Goal: Task Accomplishment & Management: Manage account settings

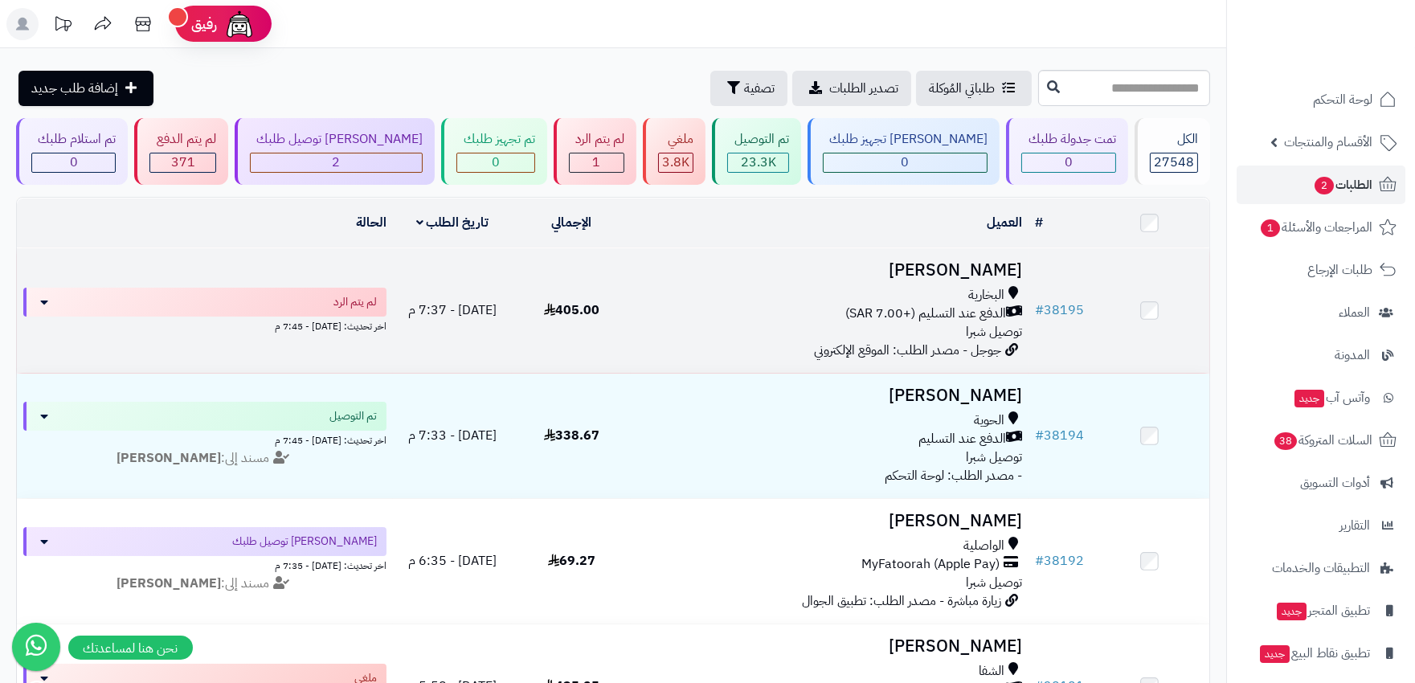
click at [714, 327] on div "البخارية الدفع عند التسليم (+7.00 SAR) توصيل شبرا" at bounding box center [829, 313] width 384 height 55
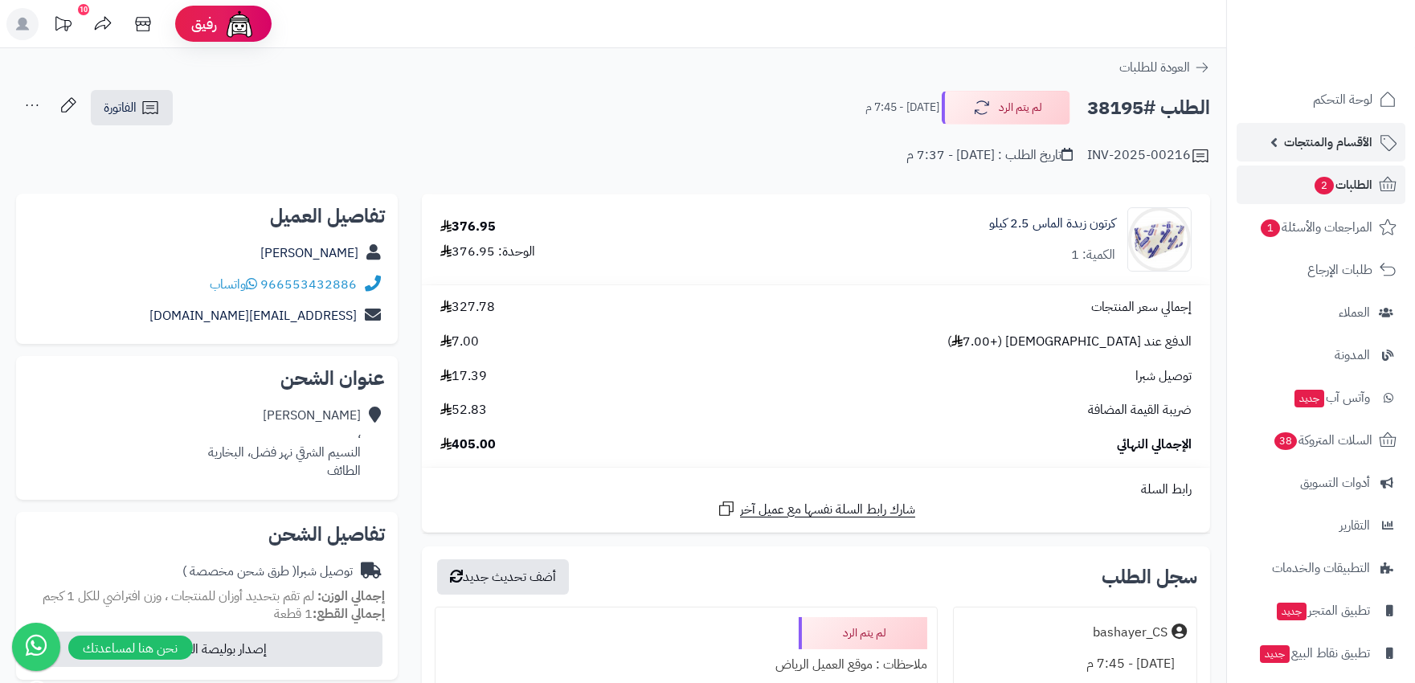
click at [1343, 139] on span "الأقسام والمنتجات" at bounding box center [1328, 142] width 88 height 22
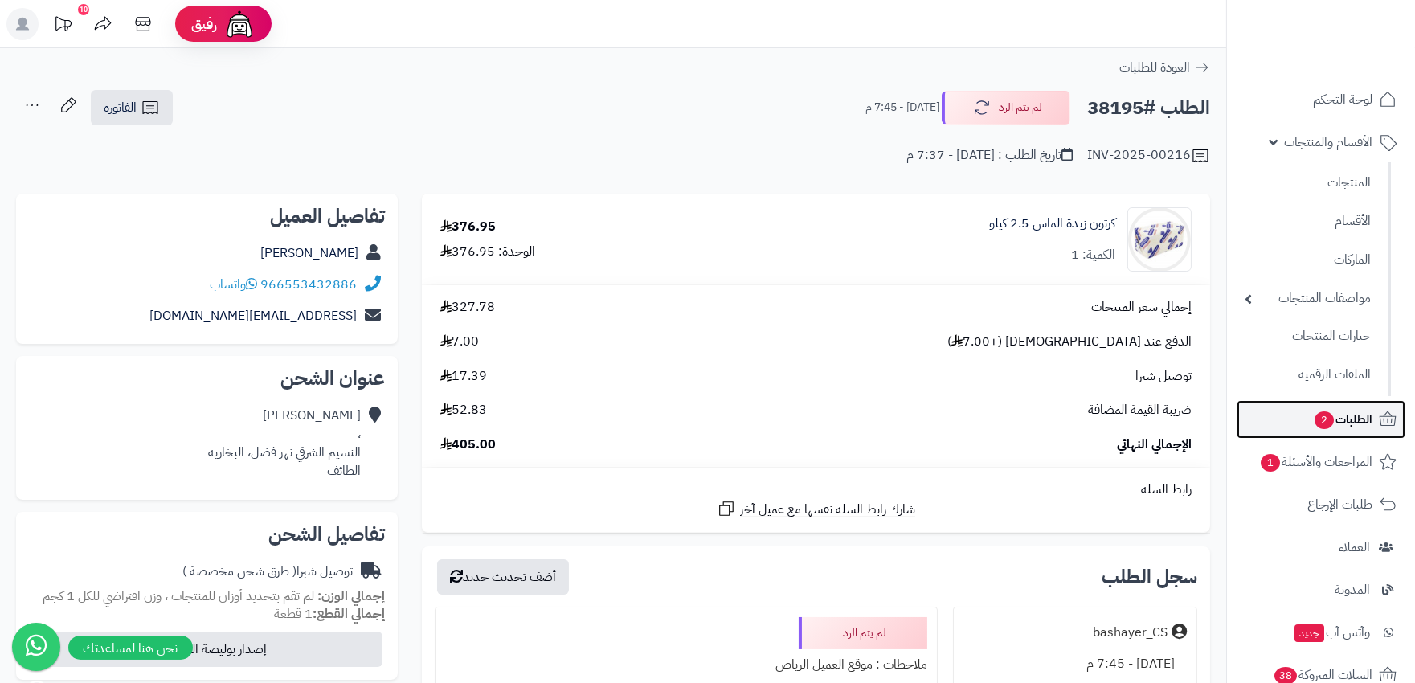
click at [1368, 415] on span "الطلبات 2" at bounding box center [1342, 419] width 59 height 22
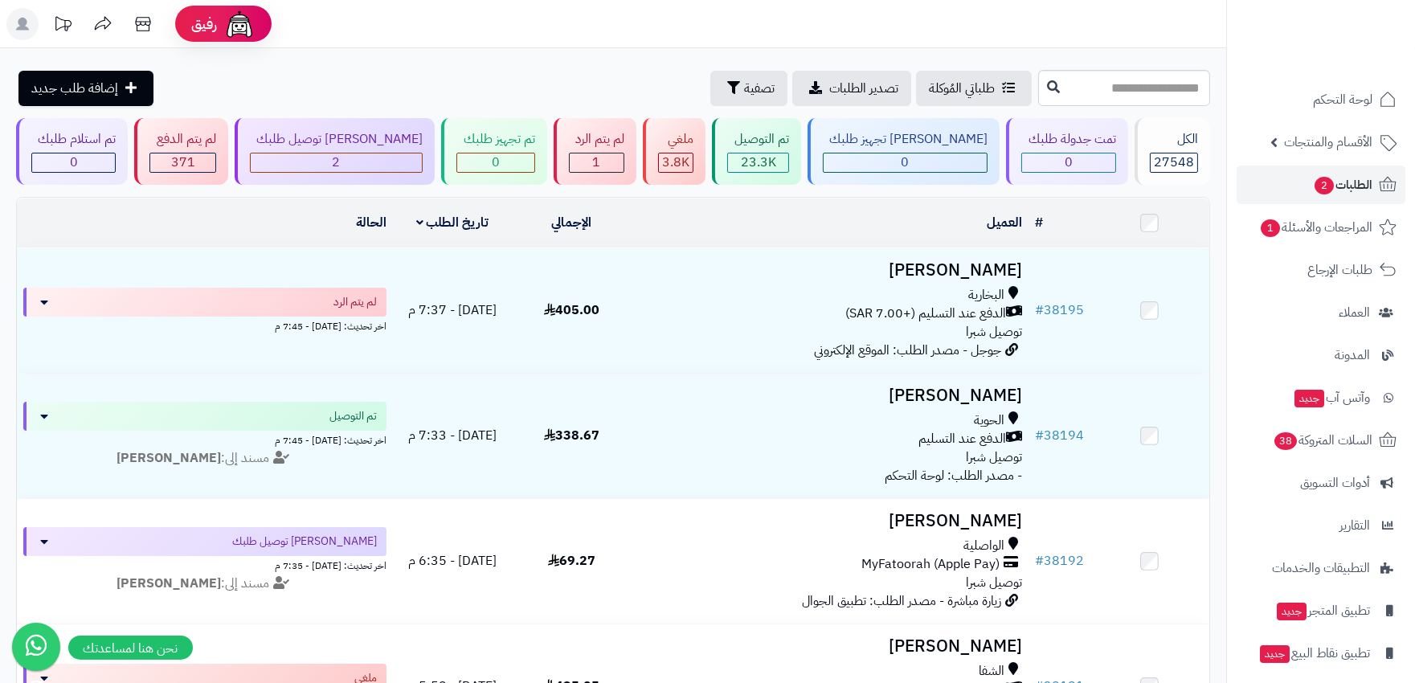
click at [1327, 162] on ul "لوحة التحكم الأقسام والمنتجات المنتجات الأقسام الماركات مواصفات المنتجات مواصفا…" at bounding box center [1321, 397] width 188 height 635
click at [1329, 153] on link "الأقسام والمنتجات" at bounding box center [1321, 142] width 169 height 39
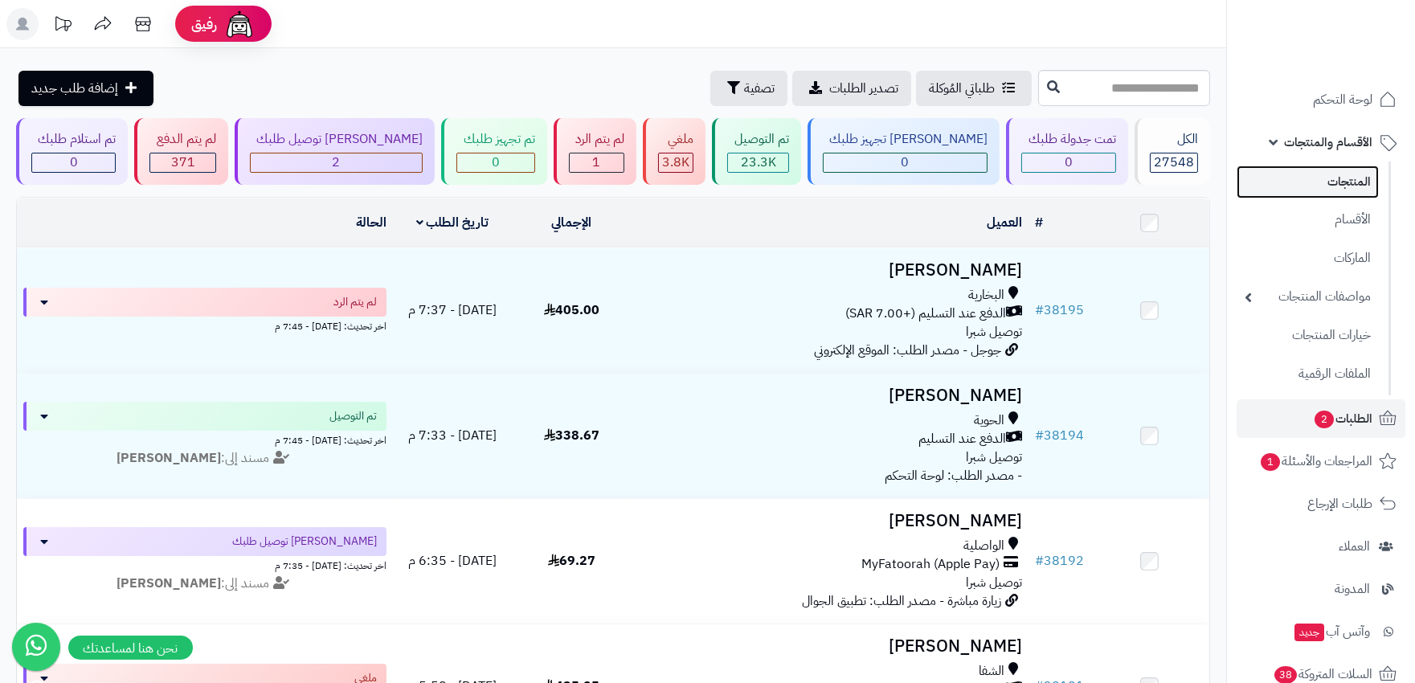
click at [1344, 190] on link "المنتجات" at bounding box center [1308, 182] width 142 height 33
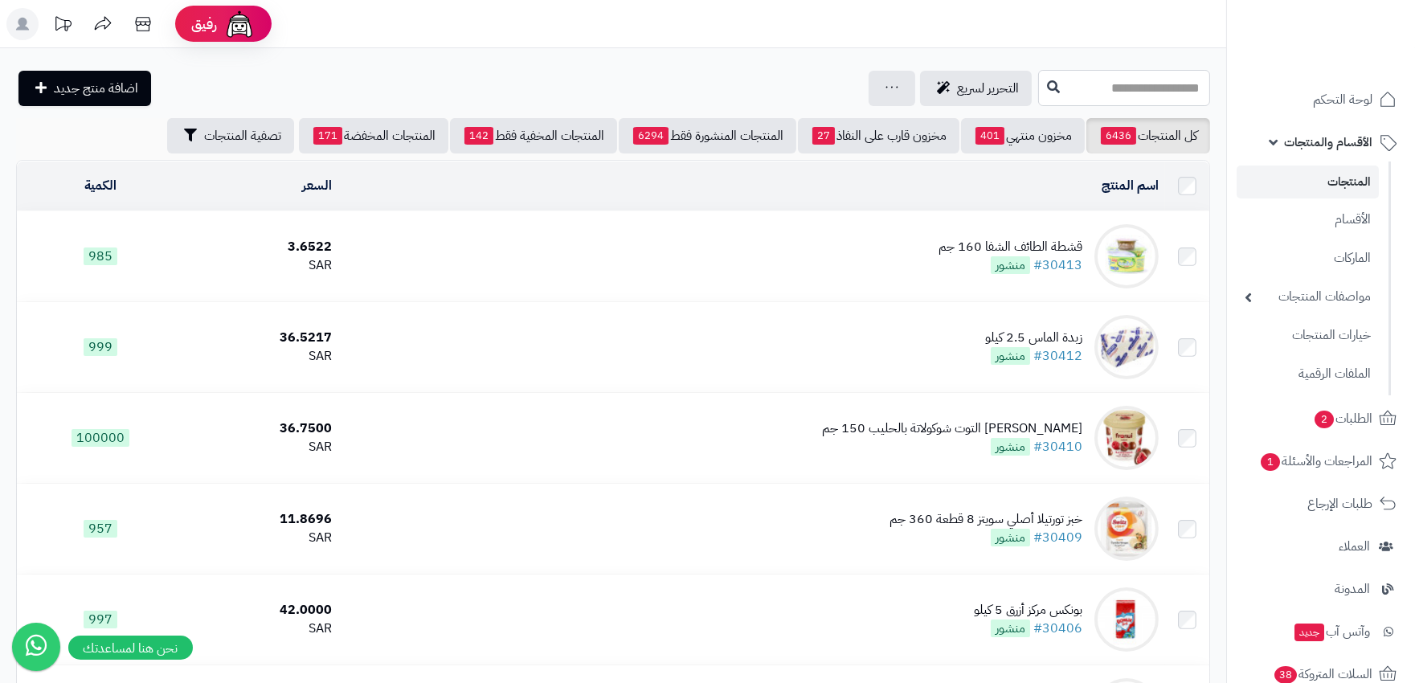
click at [1103, 76] on input "text" at bounding box center [1124, 88] width 172 height 36
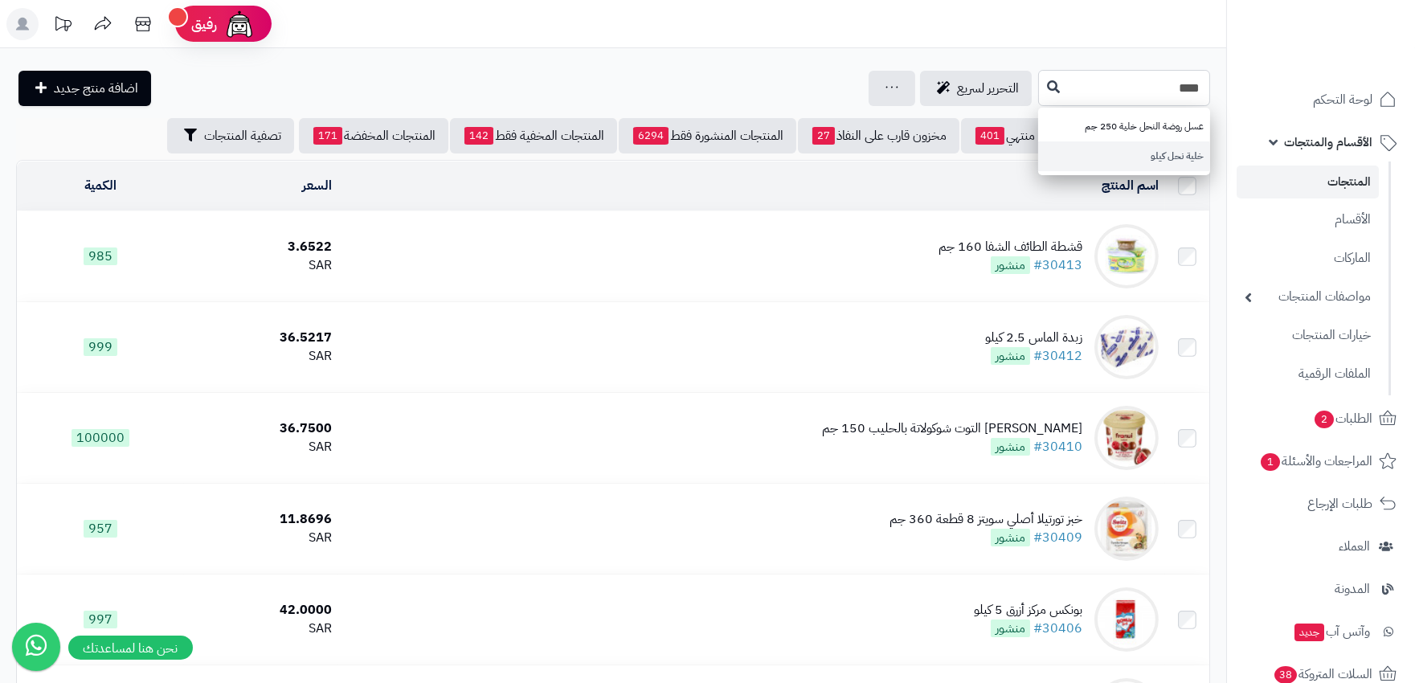
type input "****"
click at [1158, 156] on link "خلية نحل كيلو" at bounding box center [1124, 156] width 172 height 30
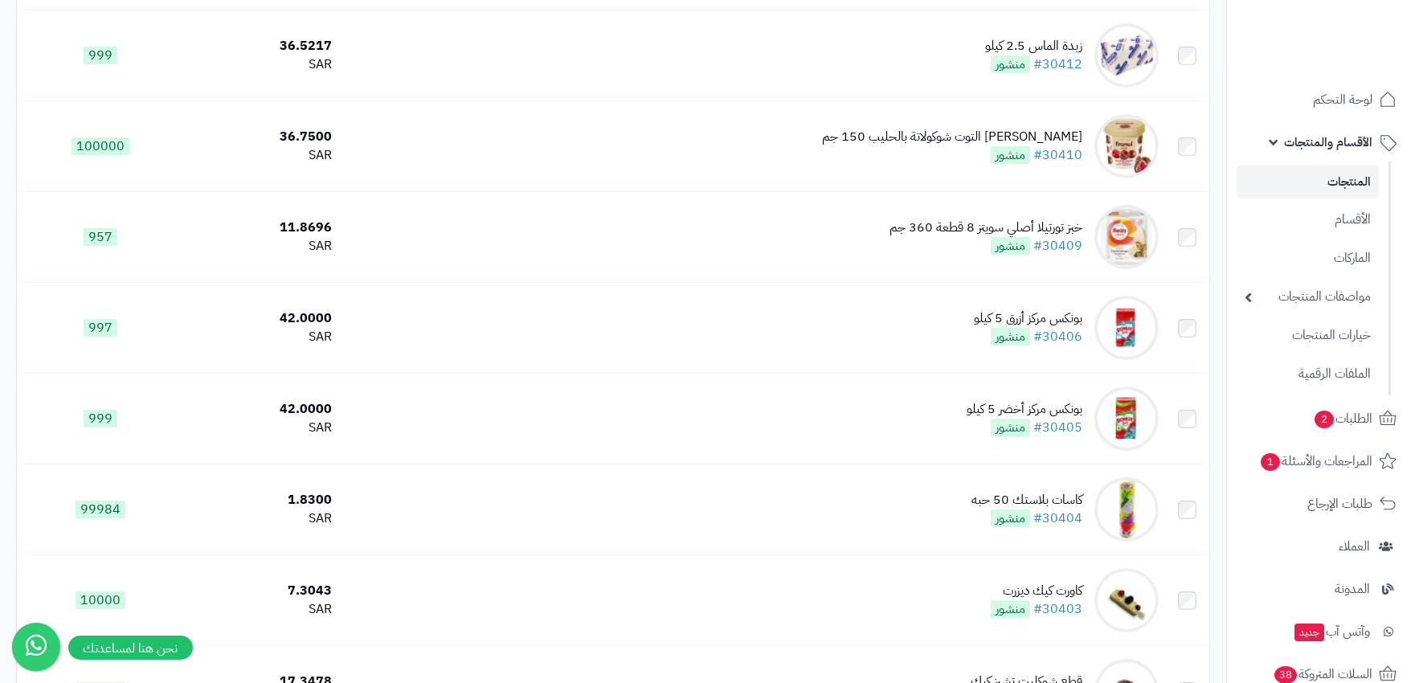
scroll to position [89, 0]
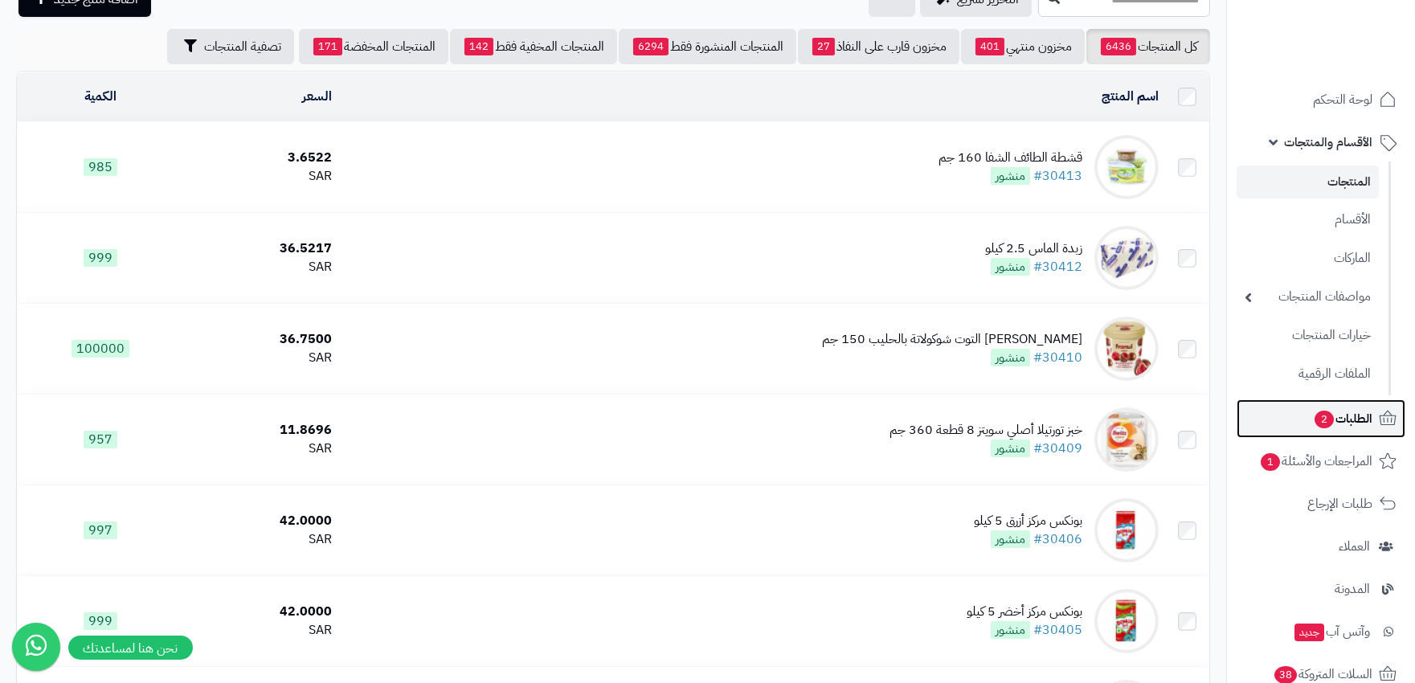
click at [1345, 415] on span "الطلبات 2" at bounding box center [1342, 418] width 59 height 22
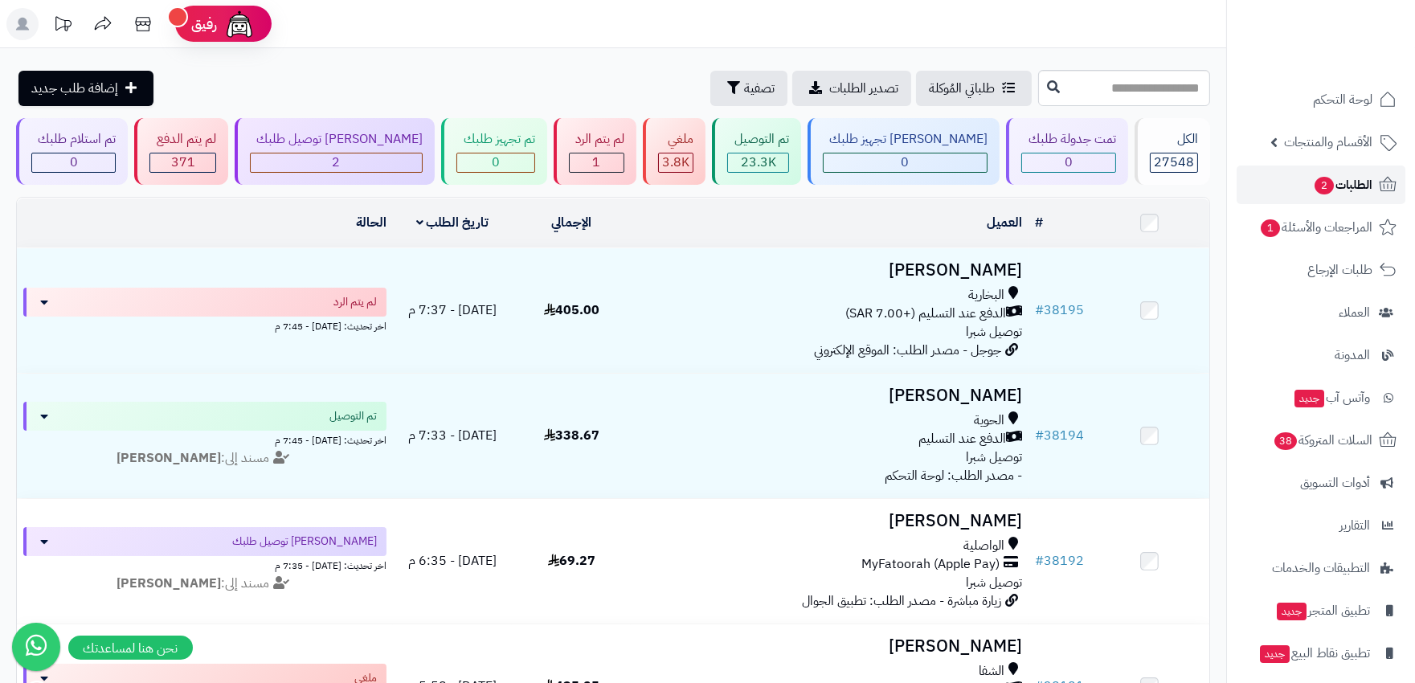
click at [1351, 181] on span "الطلبات 2" at bounding box center [1342, 185] width 59 height 22
click at [1315, 438] on span "السلات المتروكة 38" at bounding box center [1322, 440] width 100 height 22
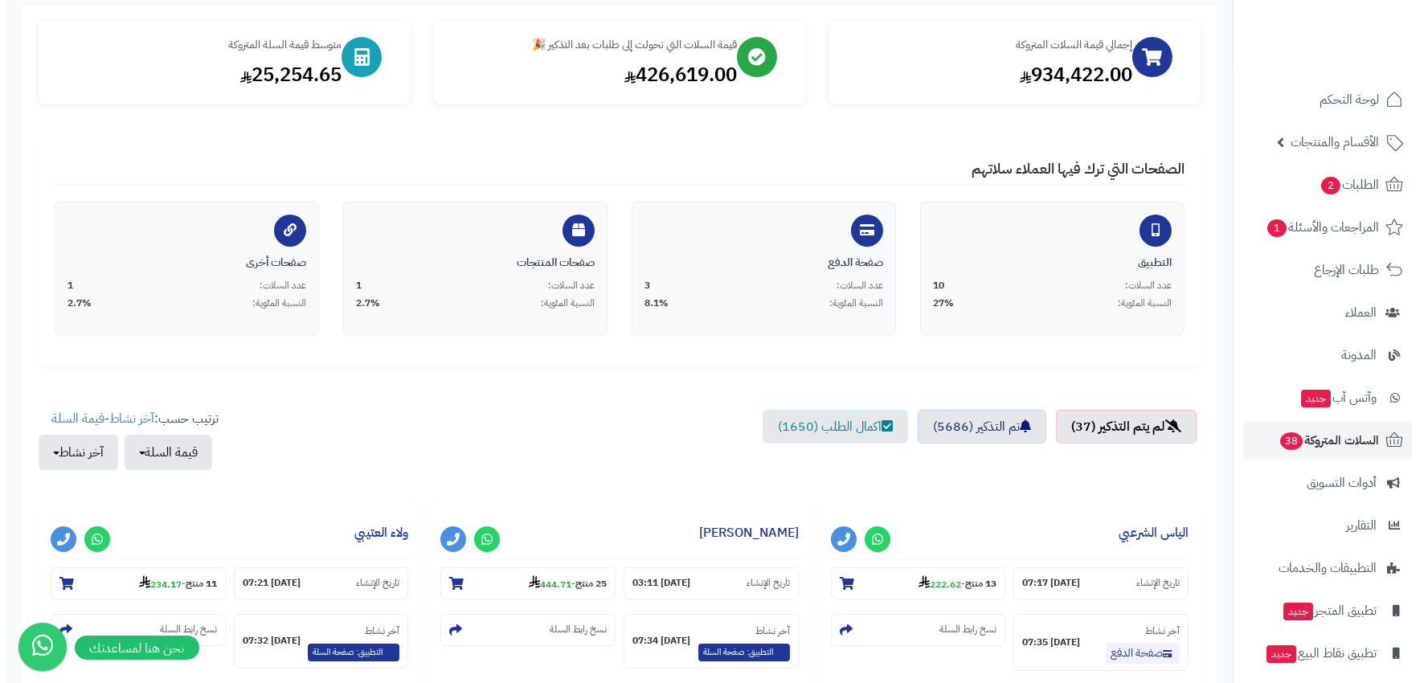
scroll to position [446, 0]
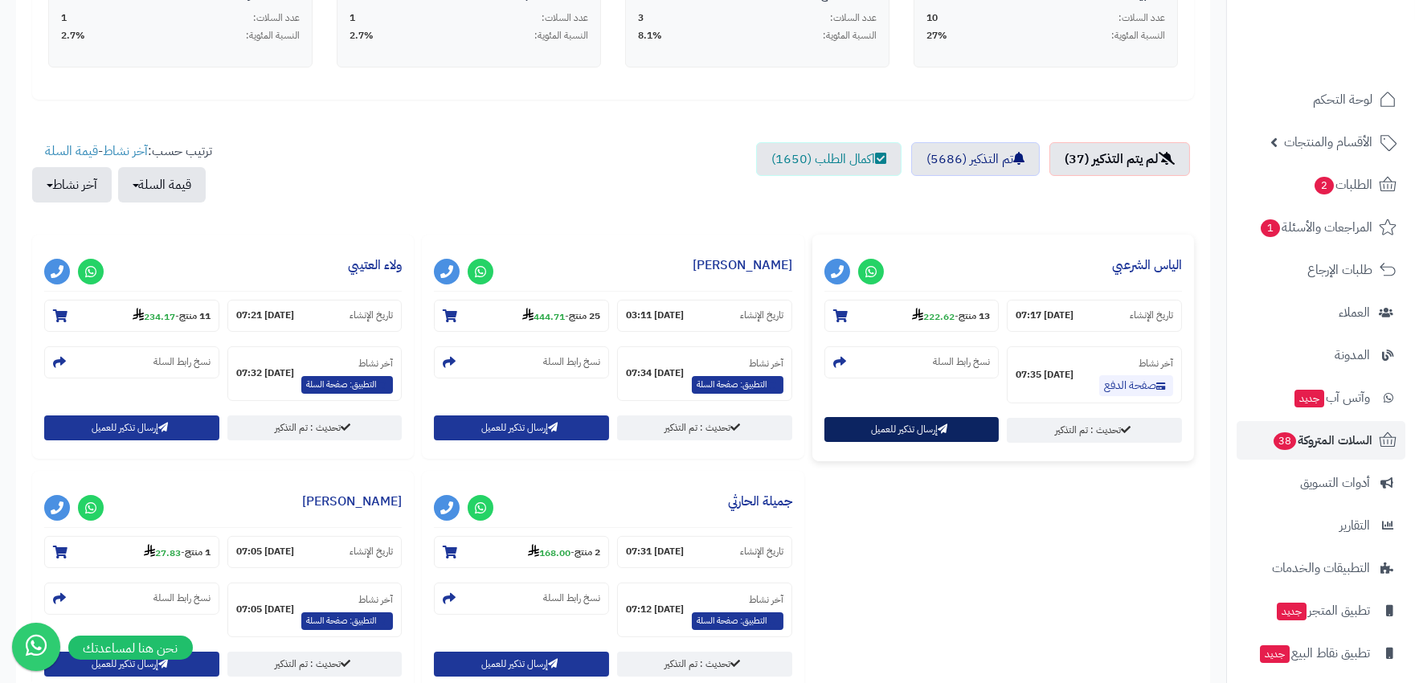
click at [933, 429] on button "إرسال تذكير للعميل" at bounding box center [911, 429] width 175 height 25
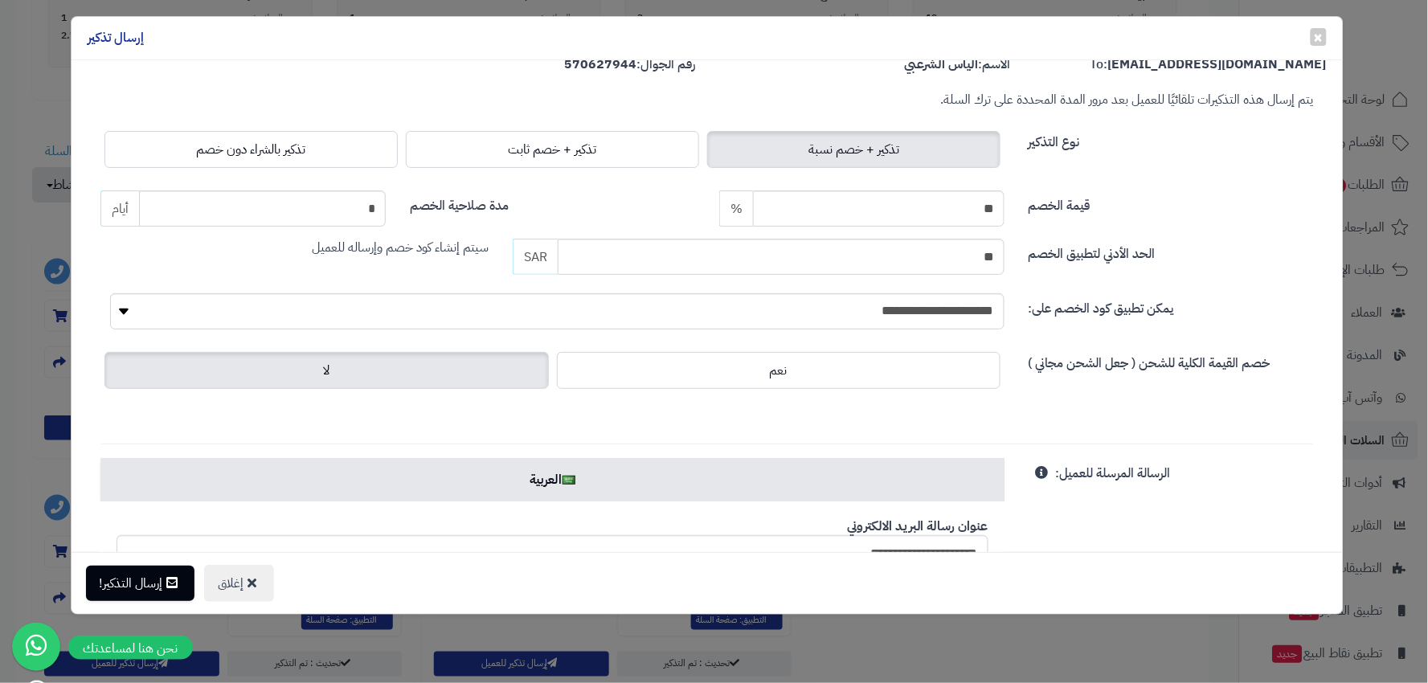
scroll to position [0, 0]
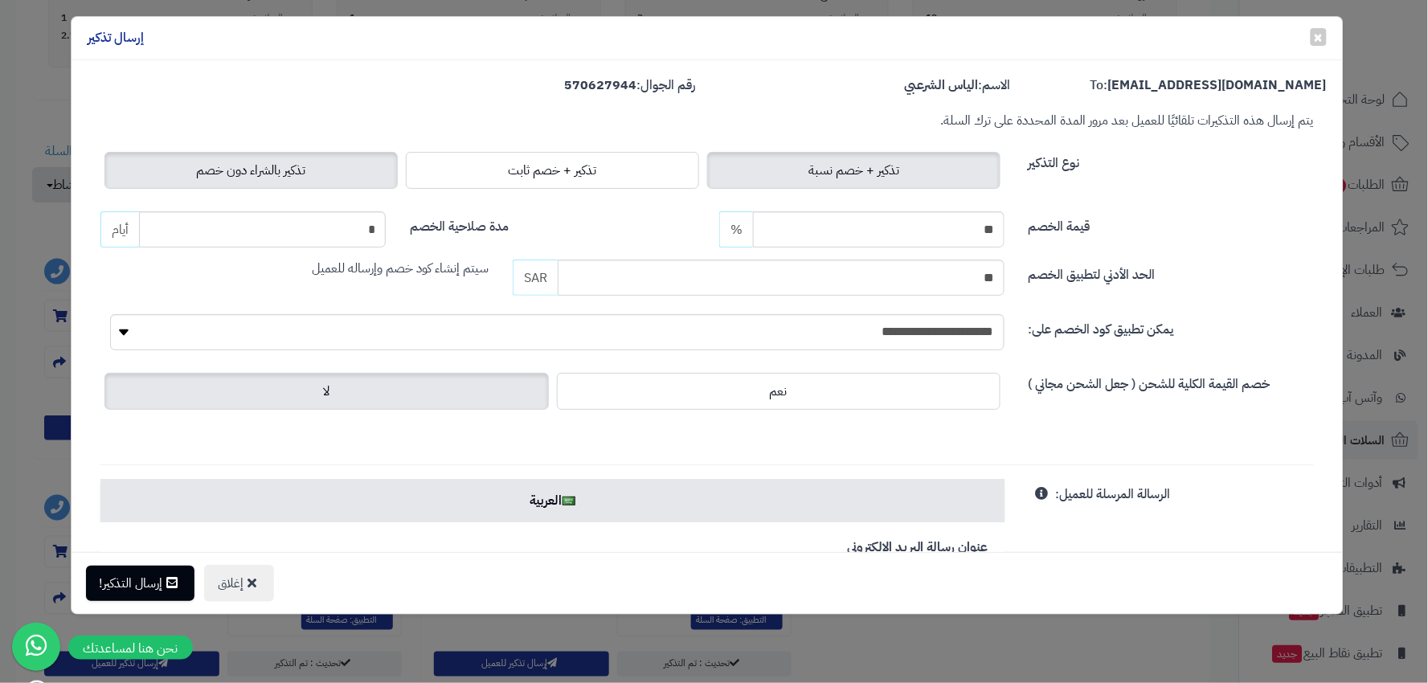
click at [290, 178] on span "تذكير بالشراء دون خصم" at bounding box center [251, 170] width 109 height 19
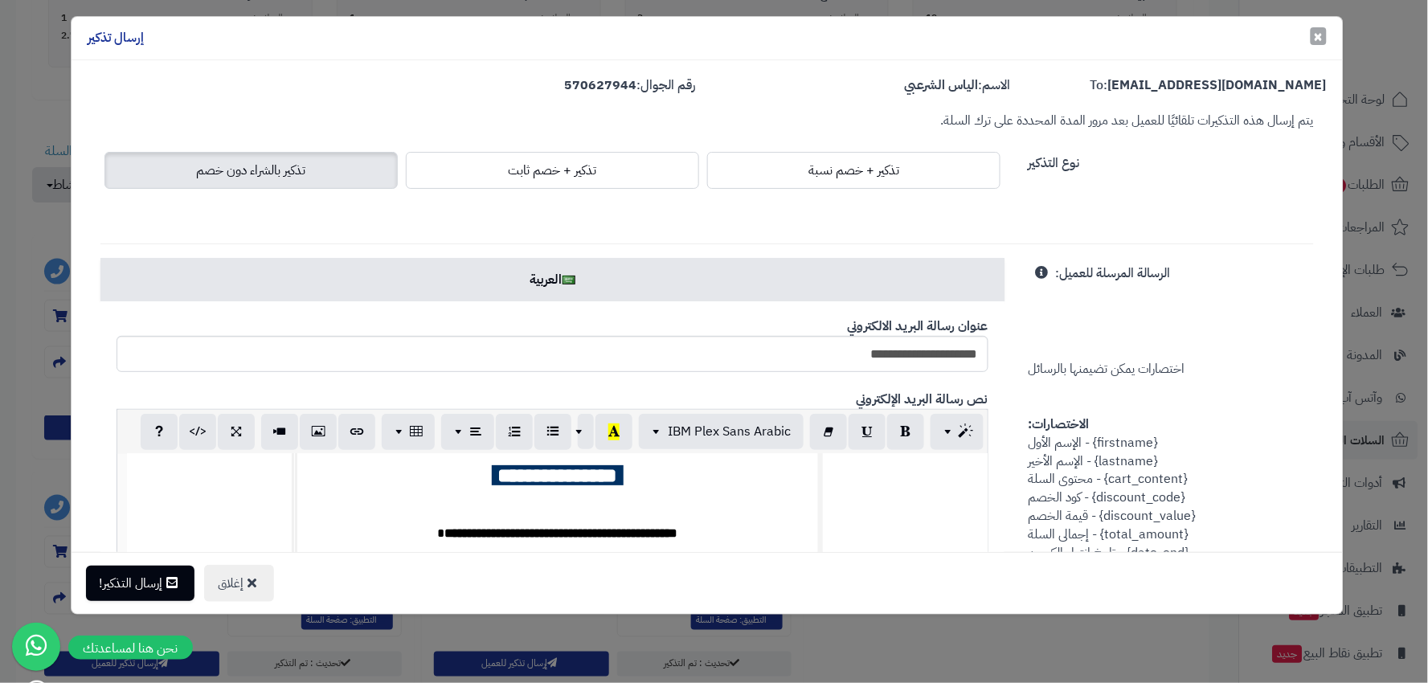
click at [1316, 43] on span "×" at bounding box center [1319, 36] width 10 height 24
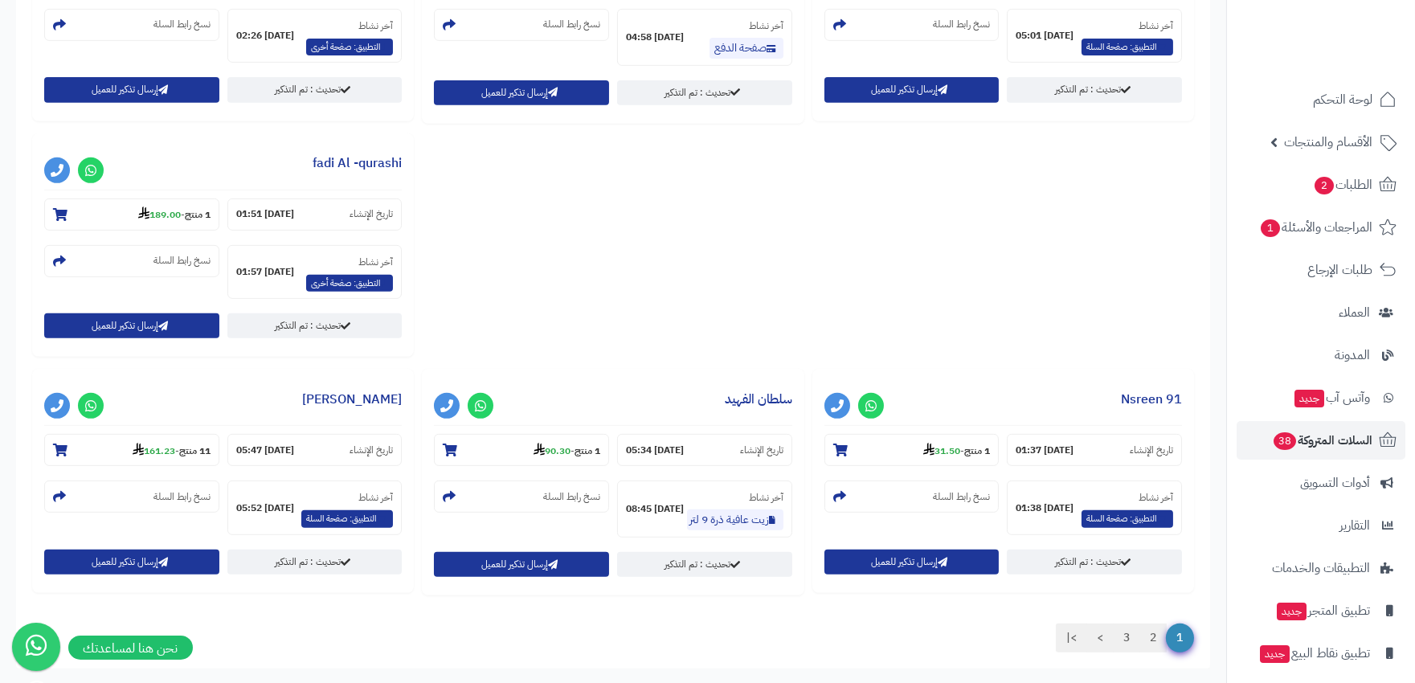
scroll to position [1610, 0]
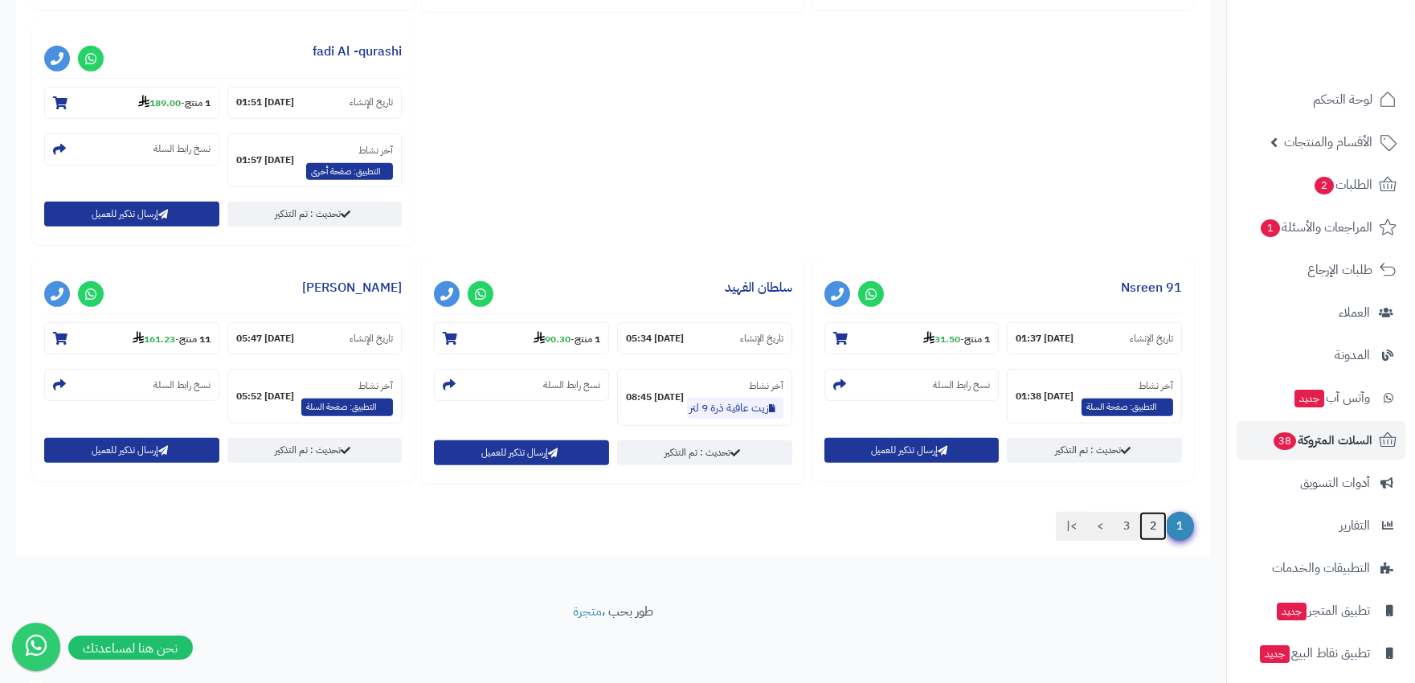
click at [1147, 525] on link "2" at bounding box center [1152, 526] width 27 height 29
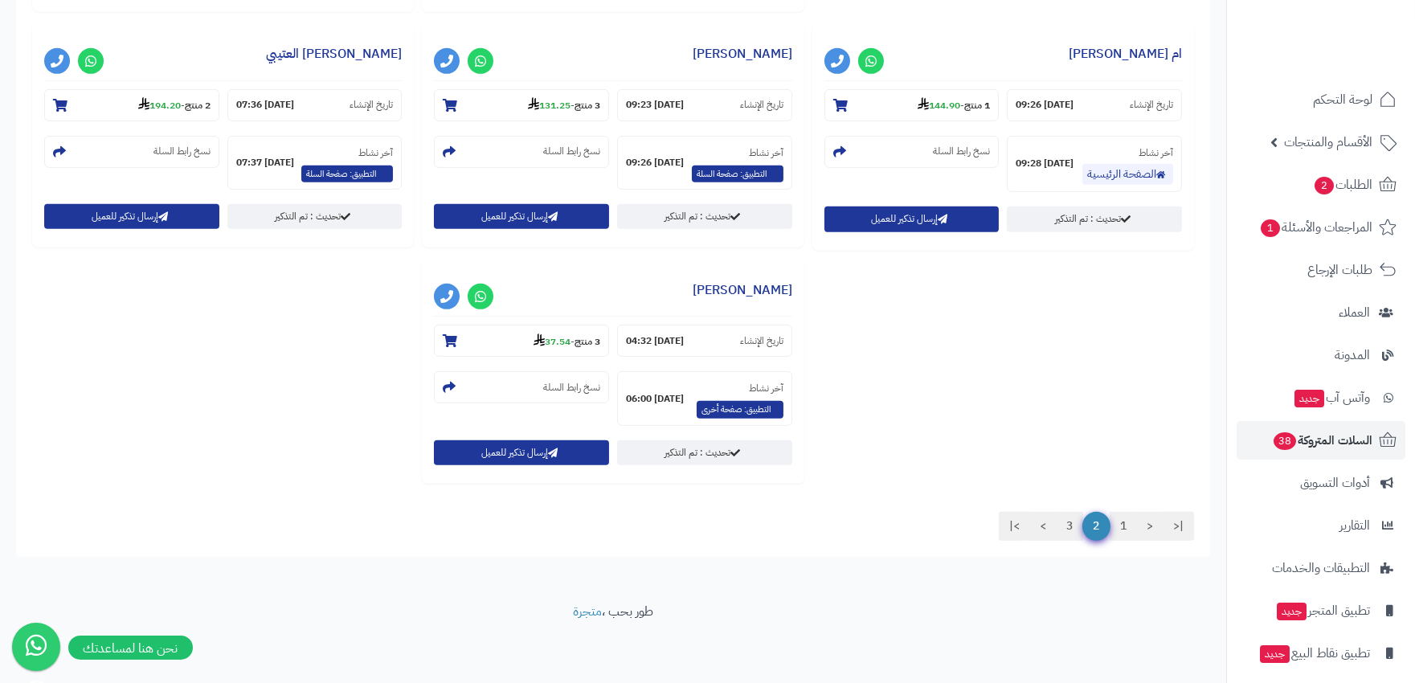
click at [1157, 525] on link "<" at bounding box center [1149, 526] width 27 height 29
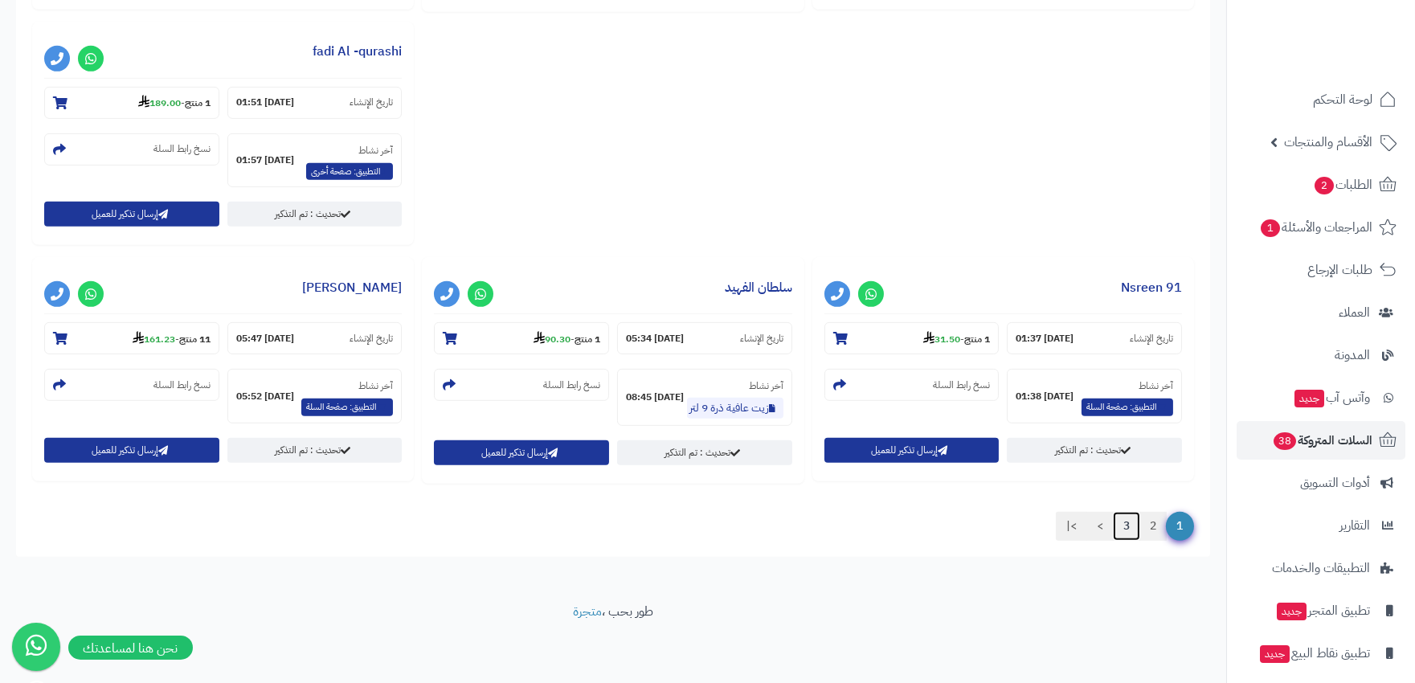
click at [1133, 525] on link "3" at bounding box center [1126, 526] width 27 height 29
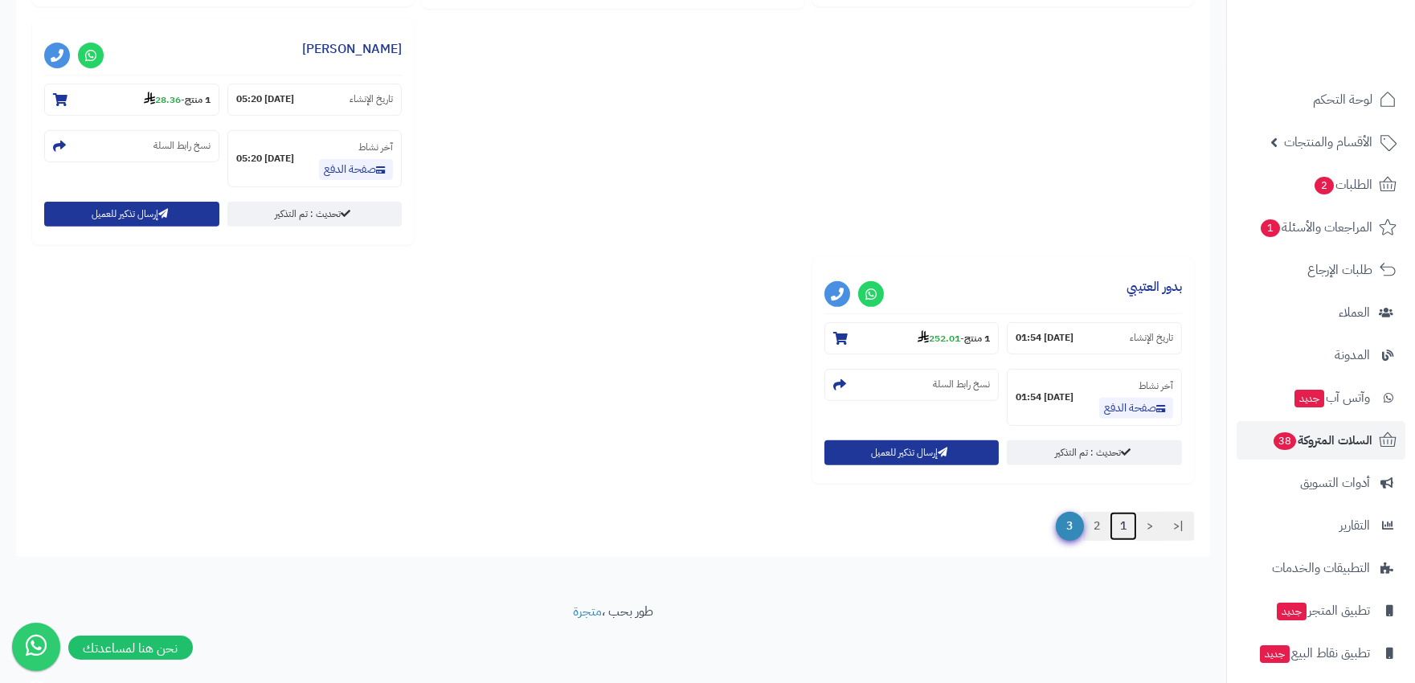
click at [1126, 527] on link "1" at bounding box center [1123, 526] width 27 height 29
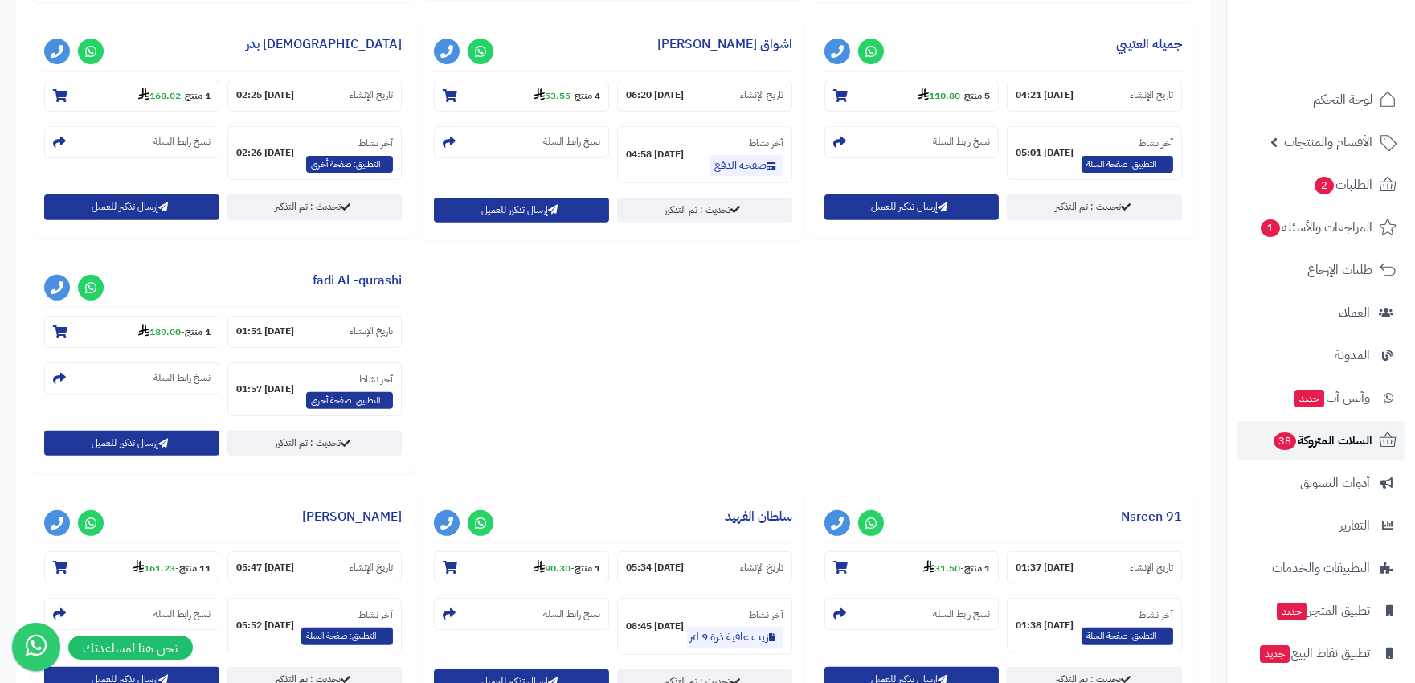
click at [1326, 442] on span "السلات المتروكة 38" at bounding box center [1322, 440] width 100 height 22
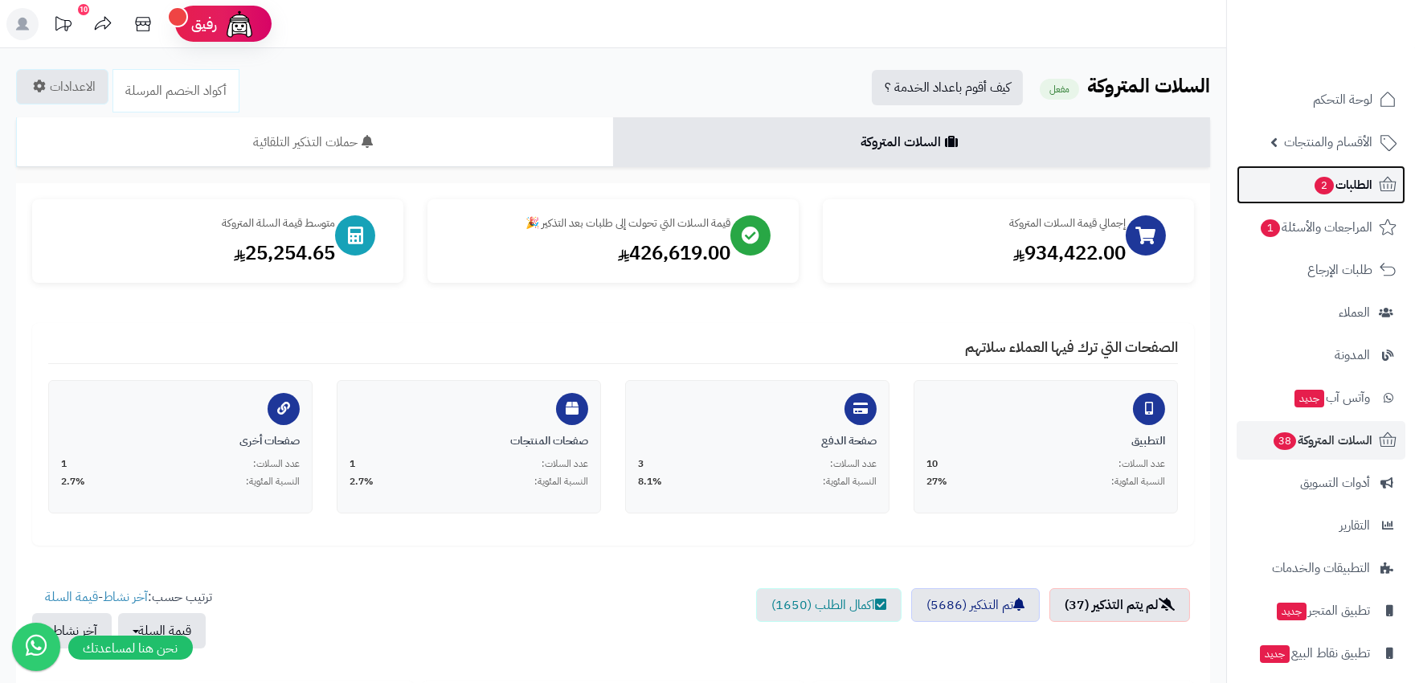
click at [1354, 193] on span "الطلبات 2" at bounding box center [1342, 185] width 59 height 22
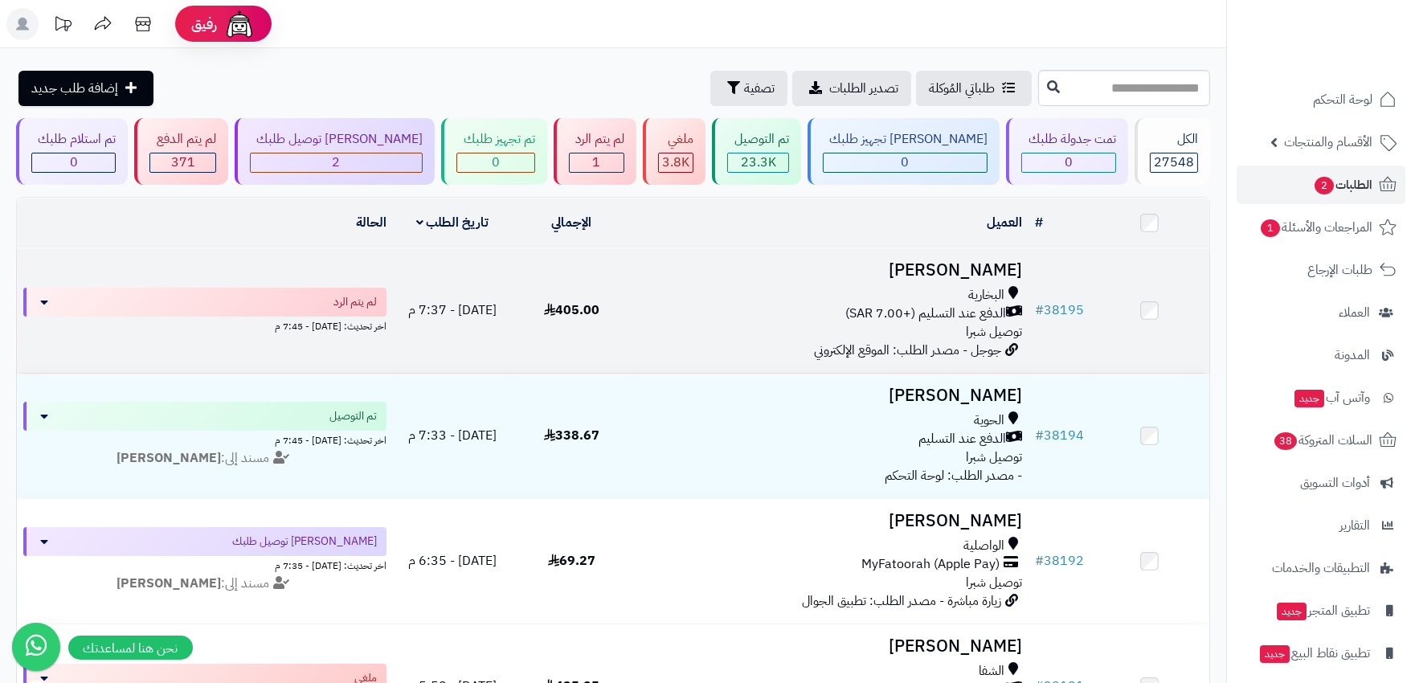
click at [689, 288] on div "البخارية" at bounding box center [829, 295] width 384 height 18
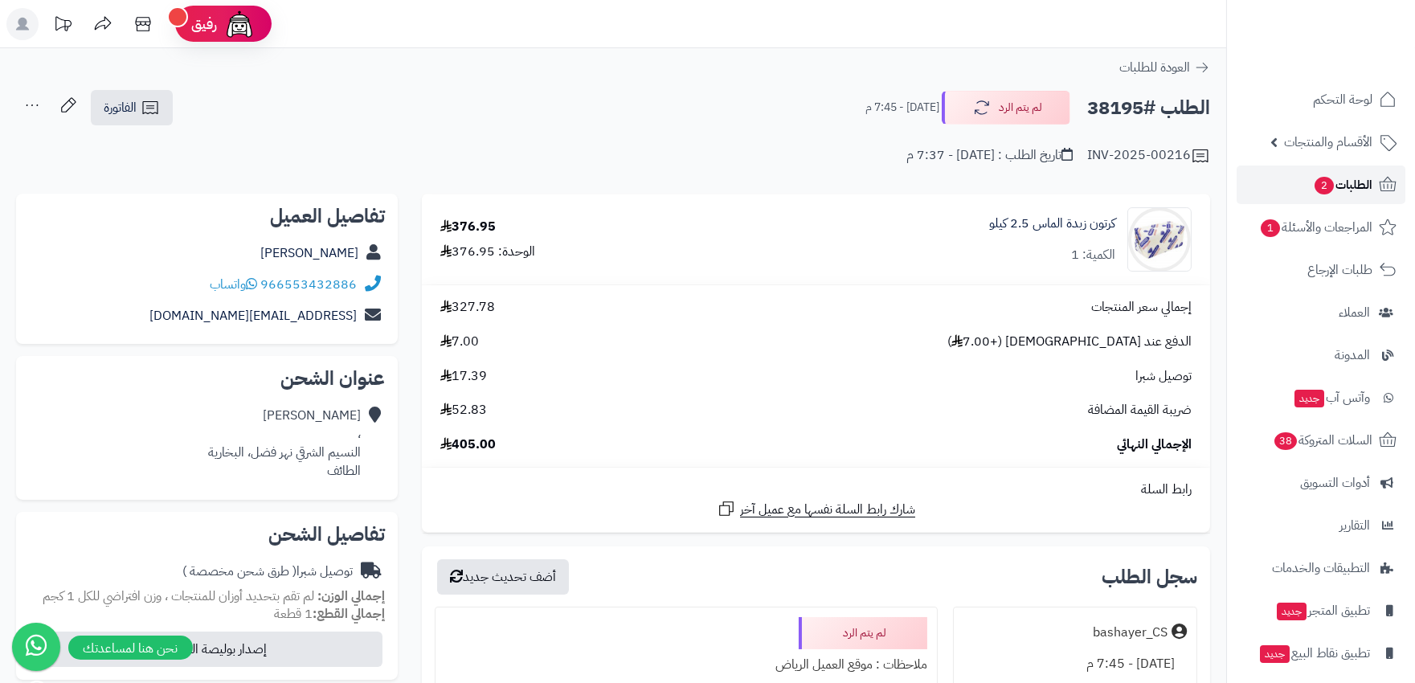
click at [1370, 186] on span "الطلبات 2" at bounding box center [1342, 185] width 59 height 22
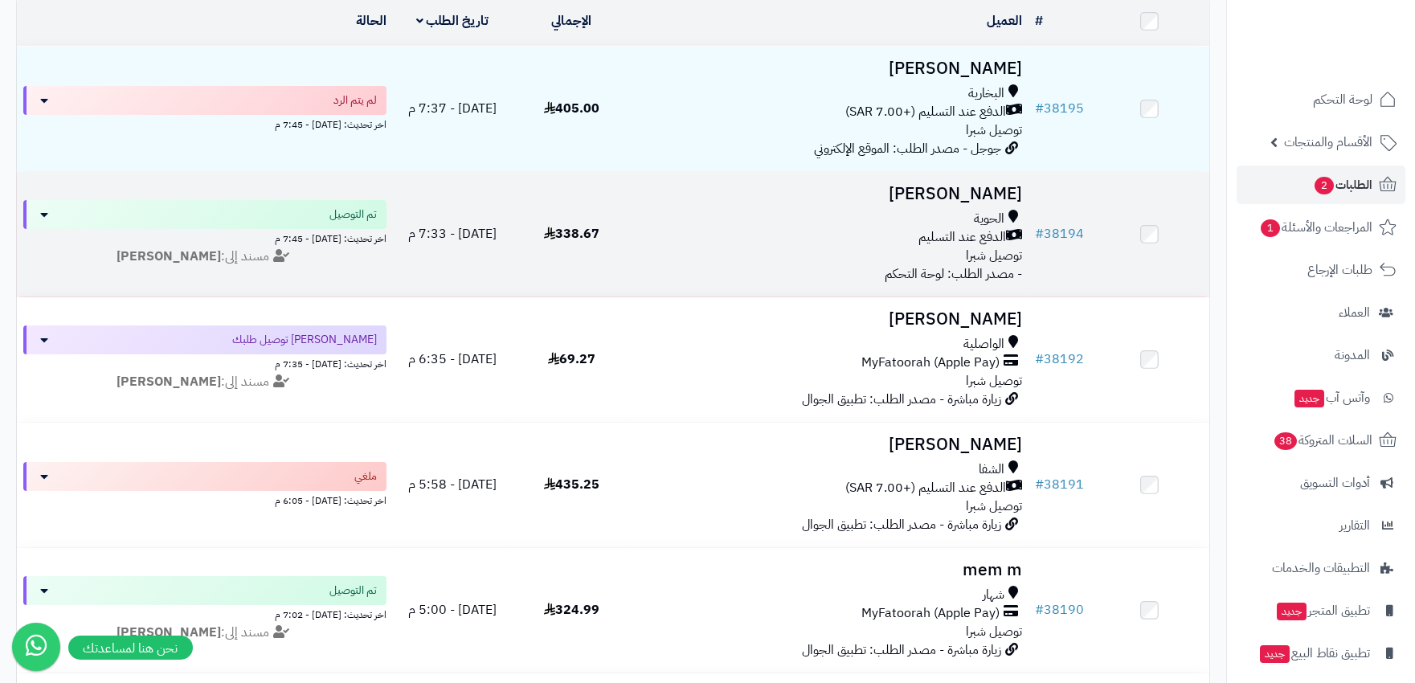
scroll to position [357, 0]
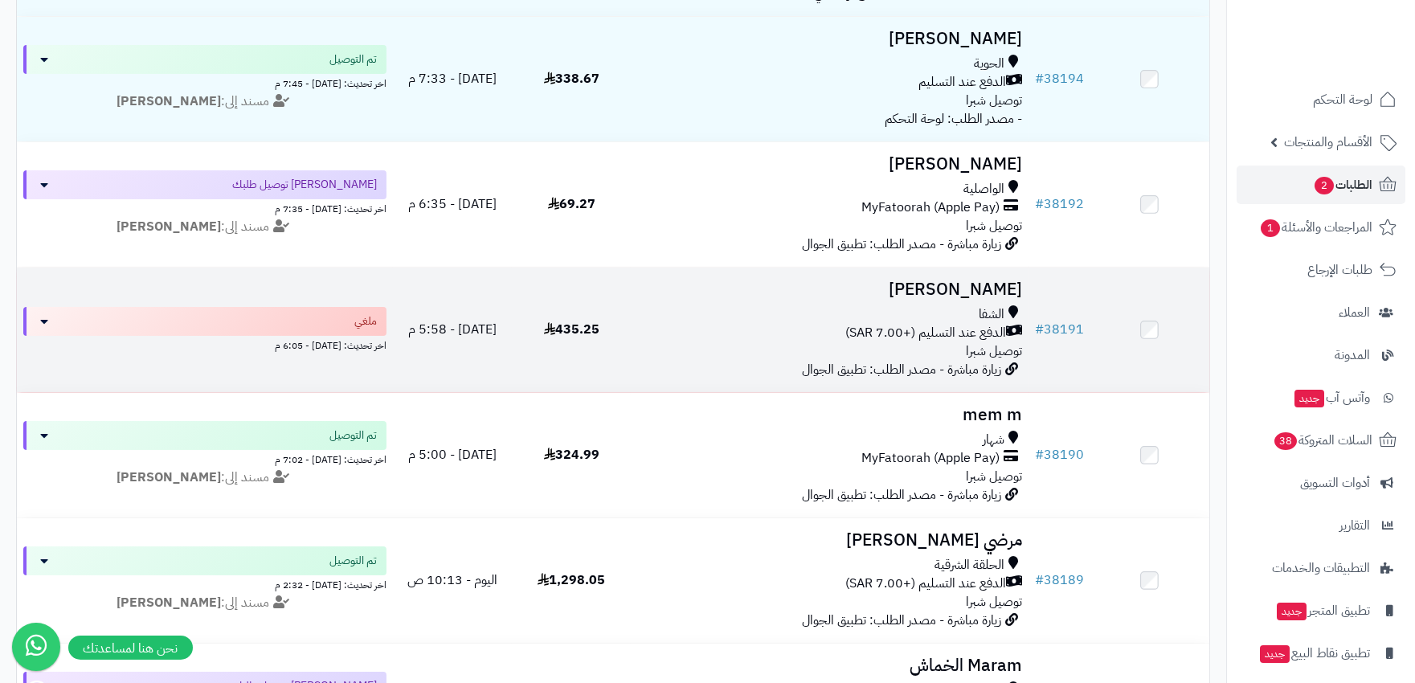
click at [726, 341] on div "الشفا الدفع عند التسليم (+7.00 SAR) توصيل شبرا" at bounding box center [829, 332] width 384 height 55
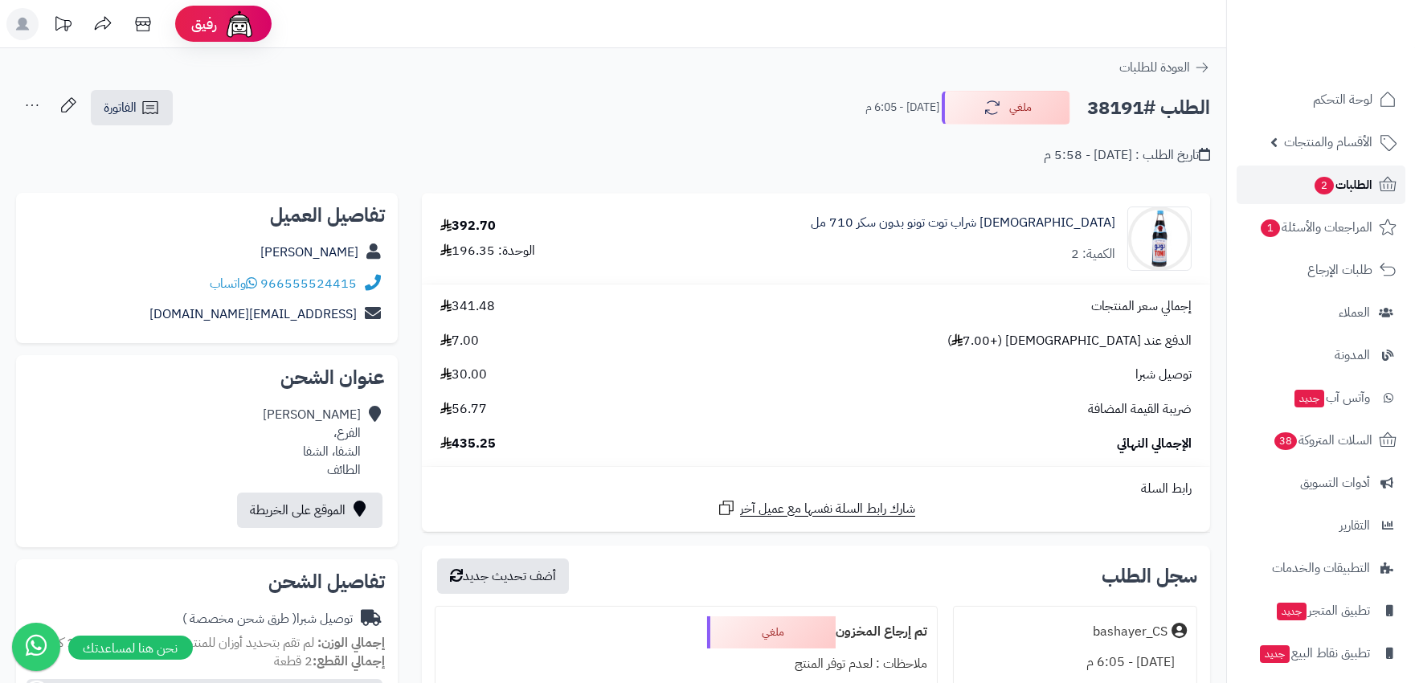
click at [1356, 190] on span "الطلبات 2" at bounding box center [1342, 185] width 59 height 22
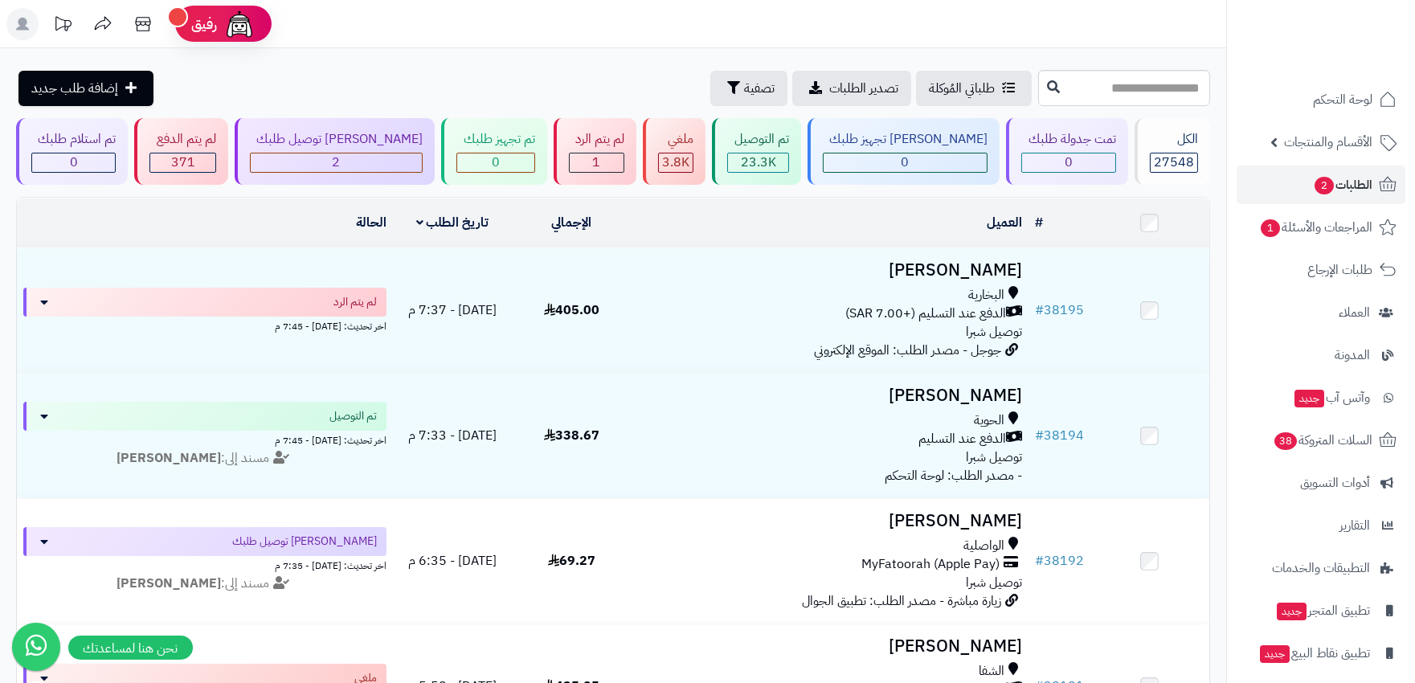
click at [28, 25] on rect at bounding box center [22, 24] width 32 height 32
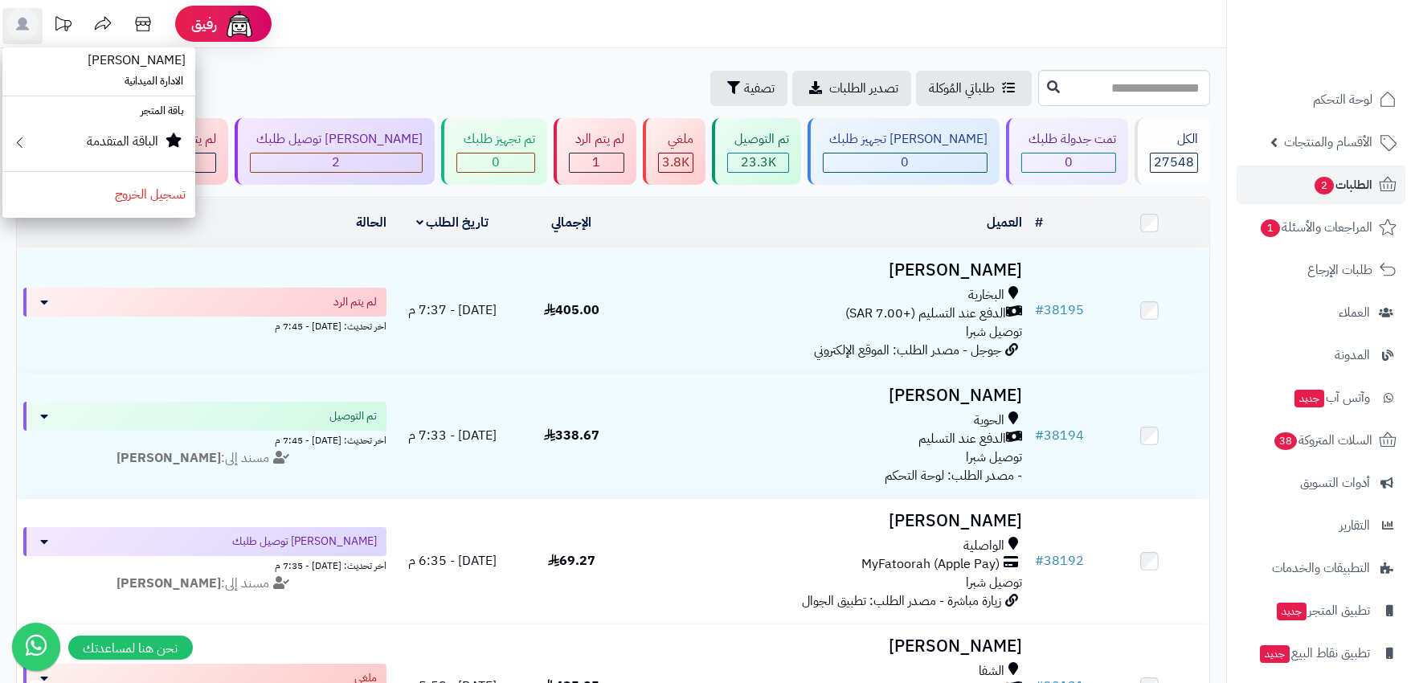
click at [553, 22] on header "رفيق ! الطلبات معالجة مكتمل إرجاع المنتجات العملاء المتواجدون الان 28336 عملاء …" at bounding box center [707, 24] width 1415 height 48
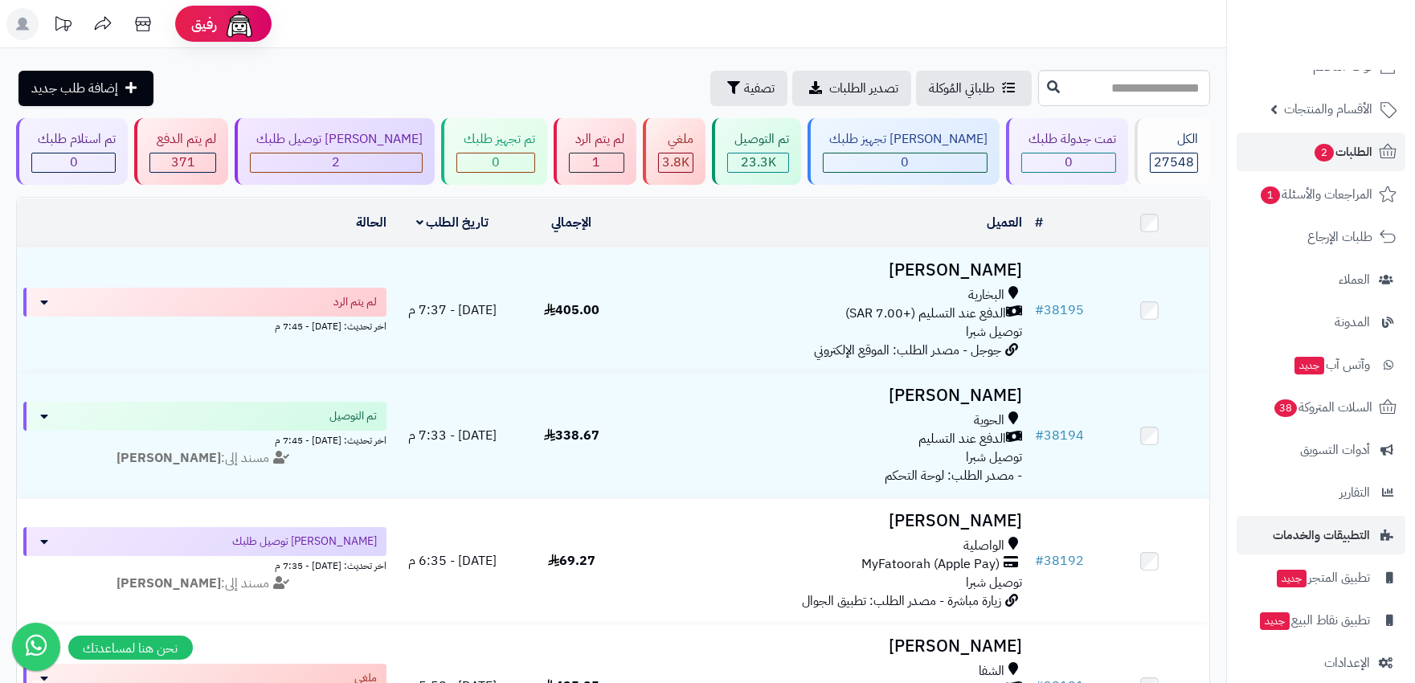
scroll to position [51, 0]
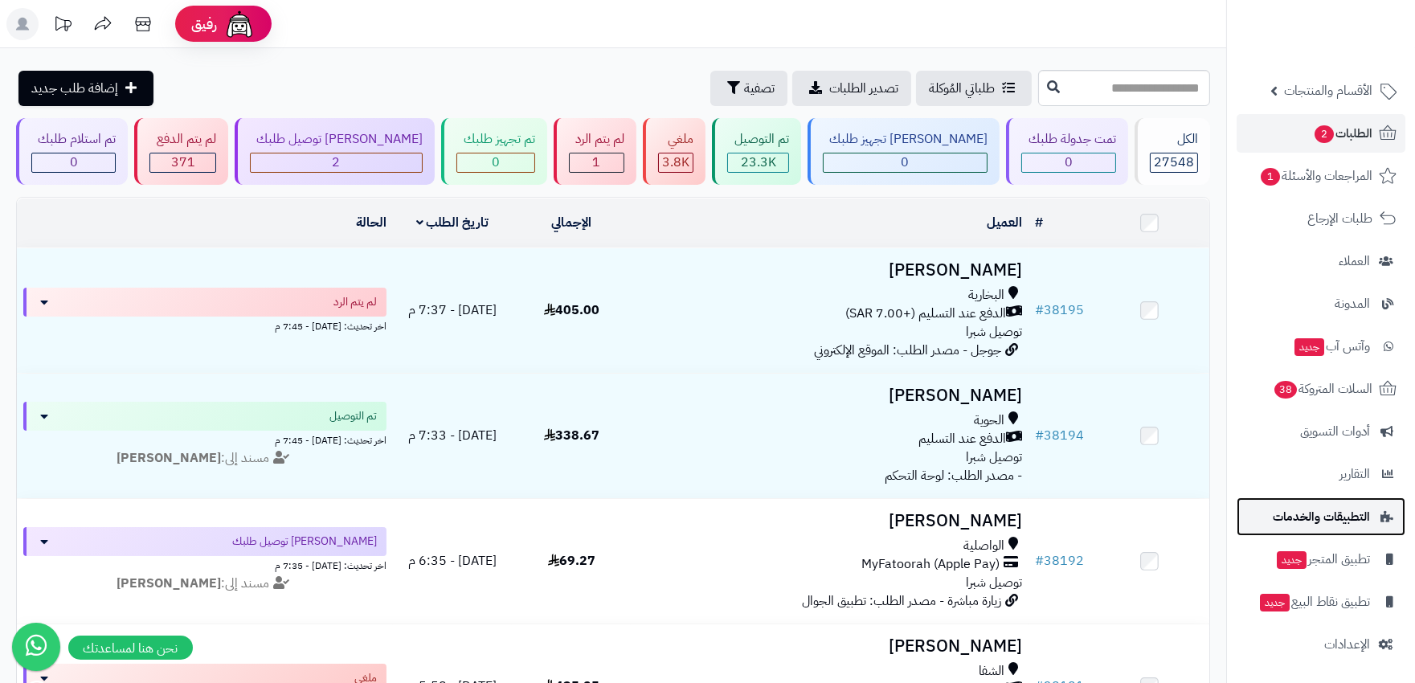
click at [1308, 510] on span "التطبيقات والخدمات" at bounding box center [1321, 516] width 97 height 22
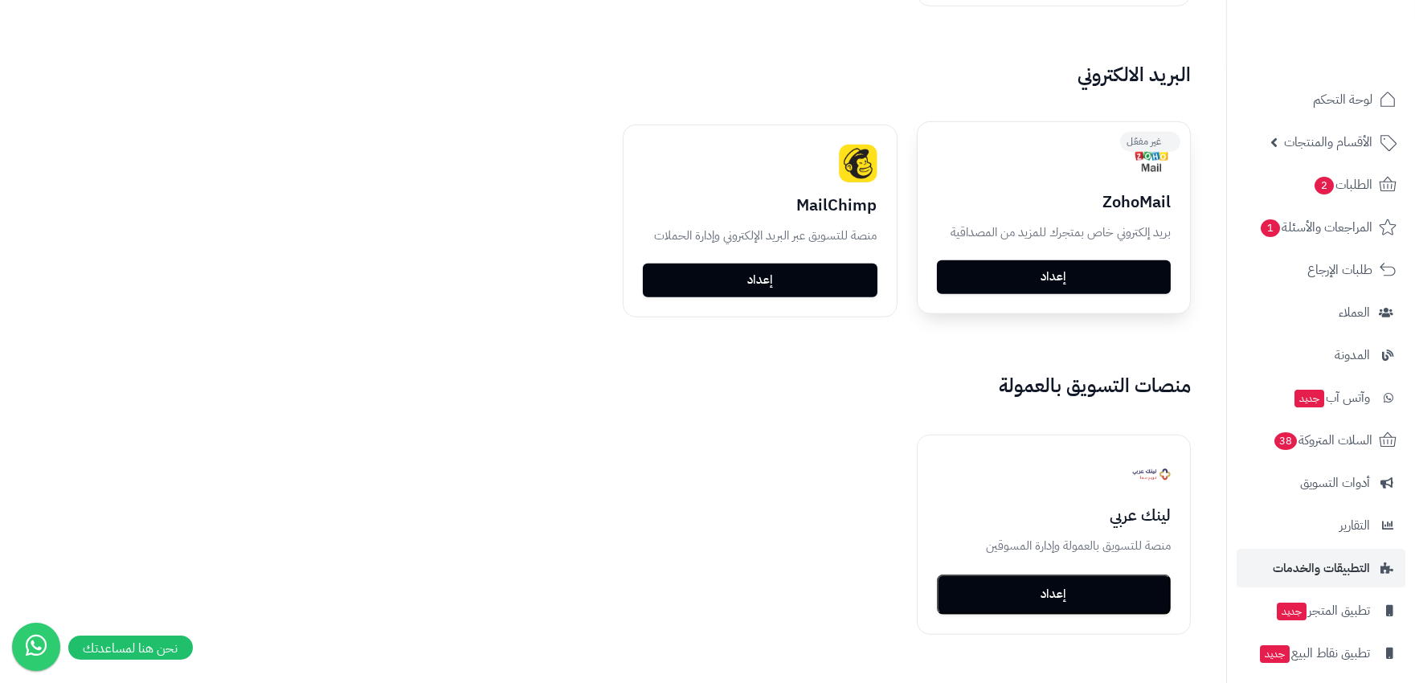
scroll to position [2406, 0]
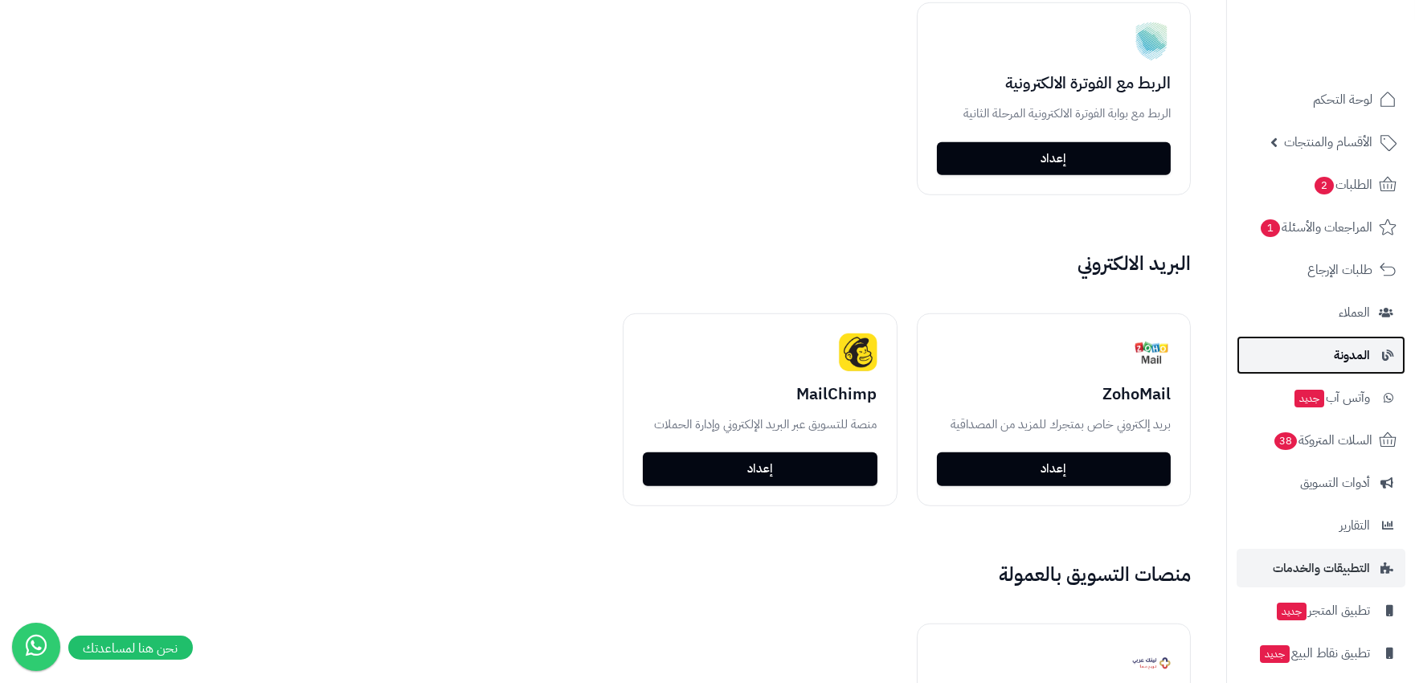
click at [1332, 350] on link "المدونة" at bounding box center [1321, 355] width 169 height 39
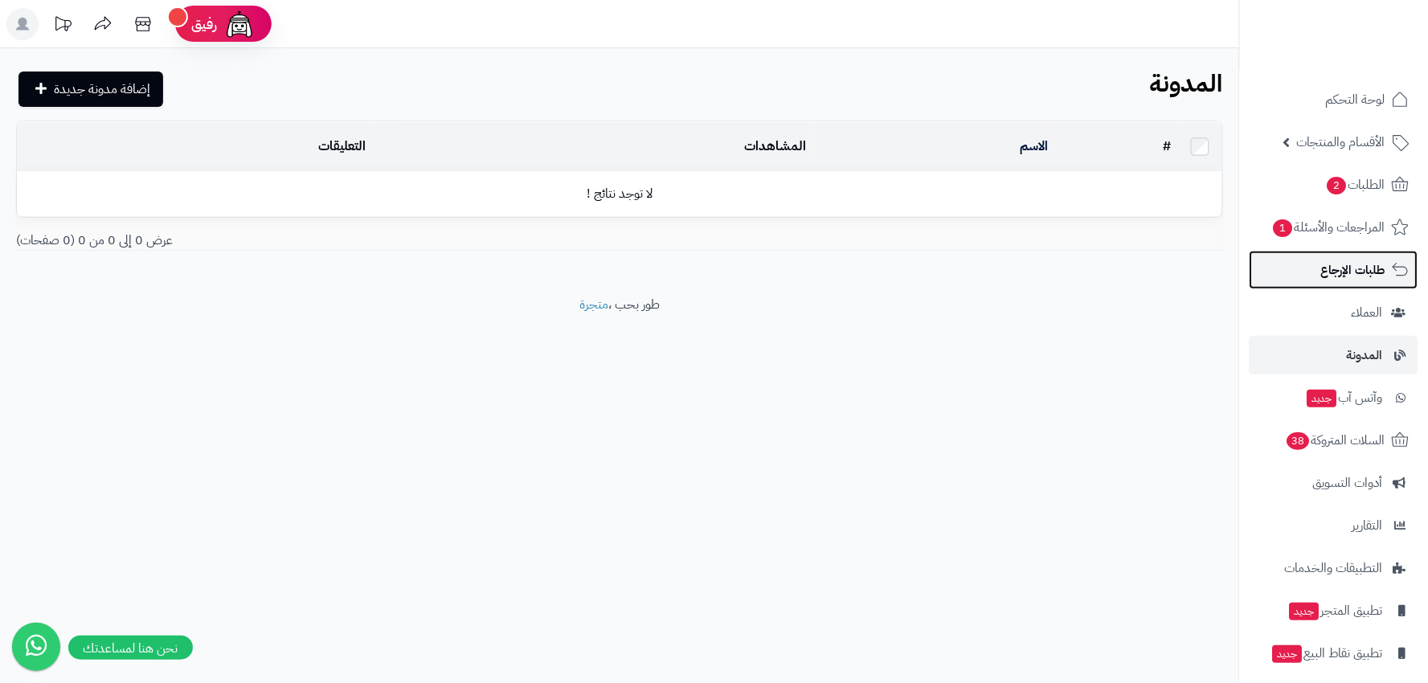
click at [1368, 267] on span "طلبات الإرجاع" at bounding box center [1353, 270] width 64 height 22
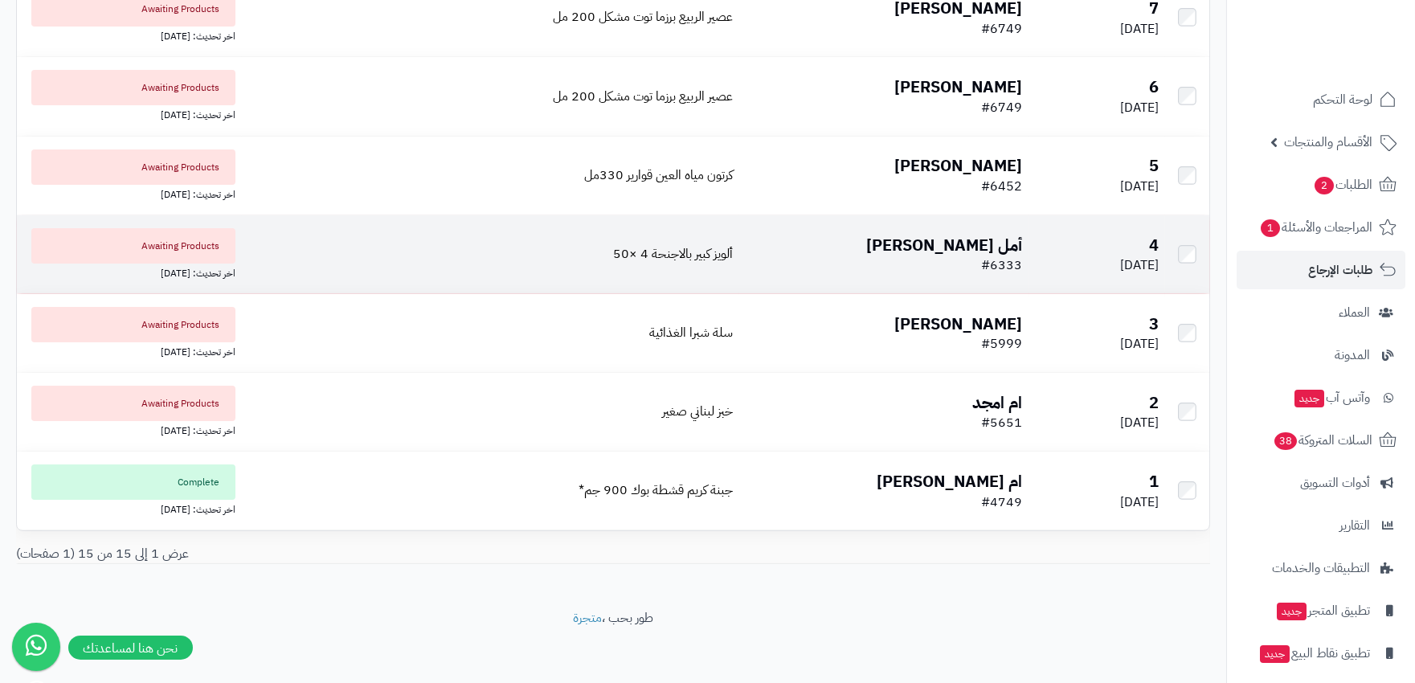
scroll to position [826, 0]
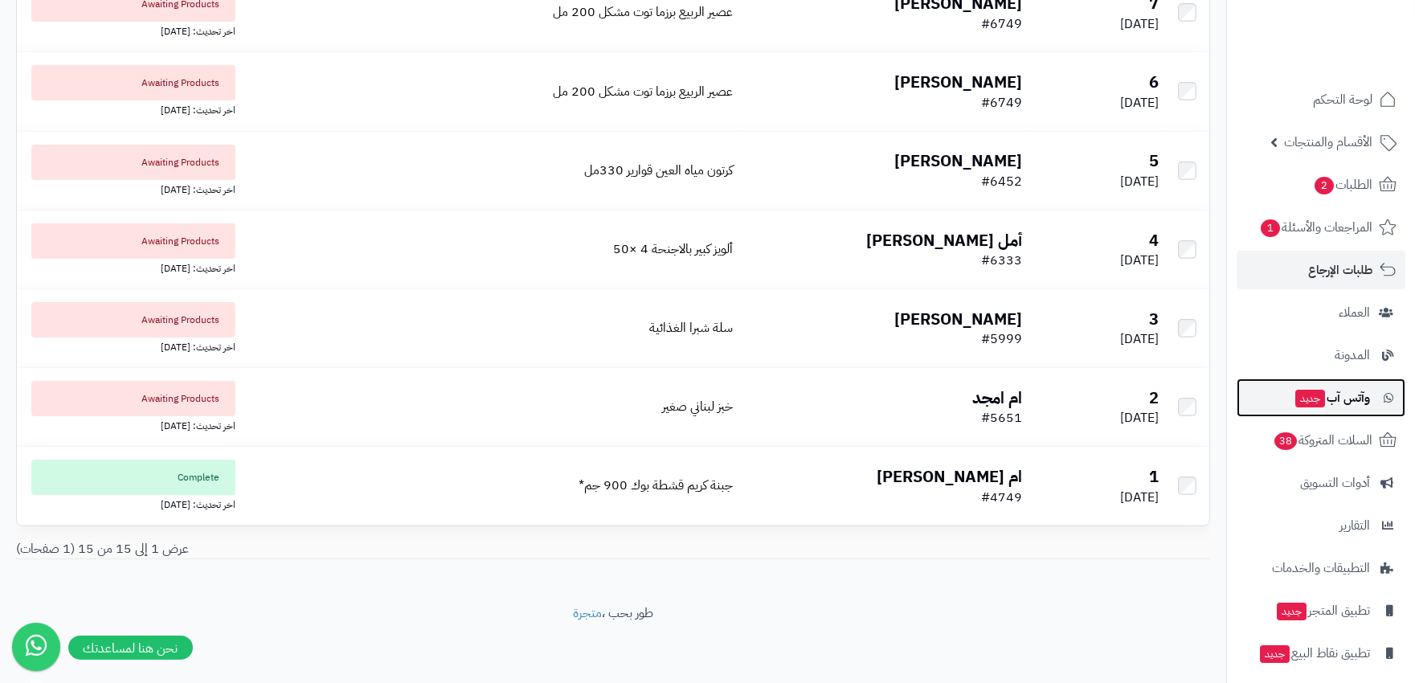
click at [1339, 396] on span "وآتس آب جديد" at bounding box center [1332, 397] width 76 height 22
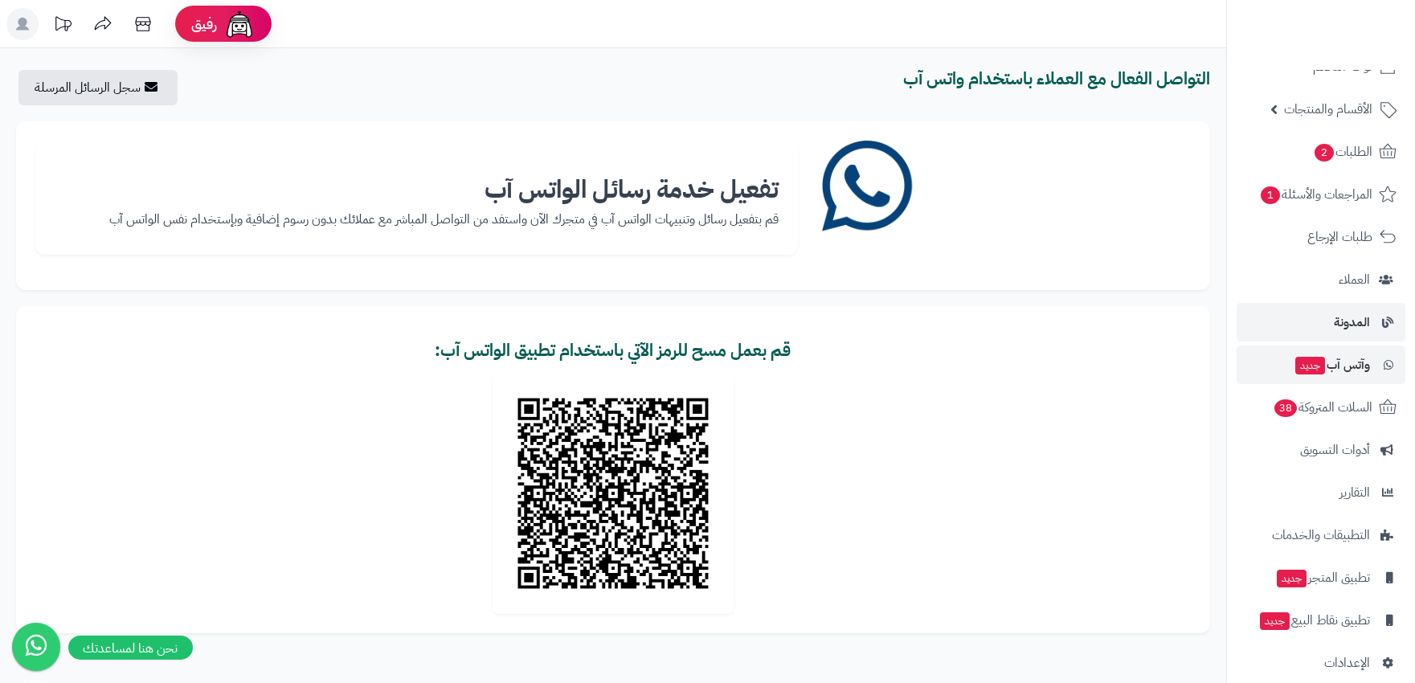
scroll to position [51, 0]
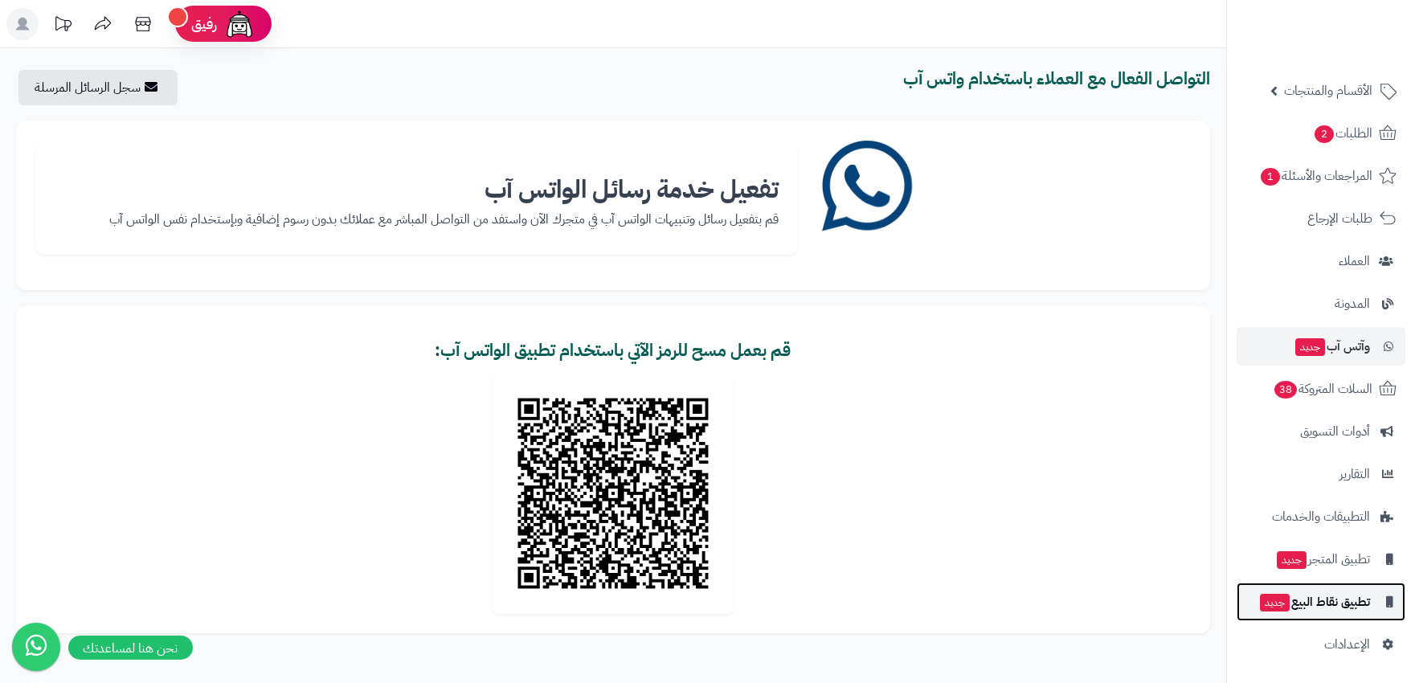
click at [1330, 596] on span "تطبيق نقاط البيع جديد" at bounding box center [1314, 602] width 112 height 22
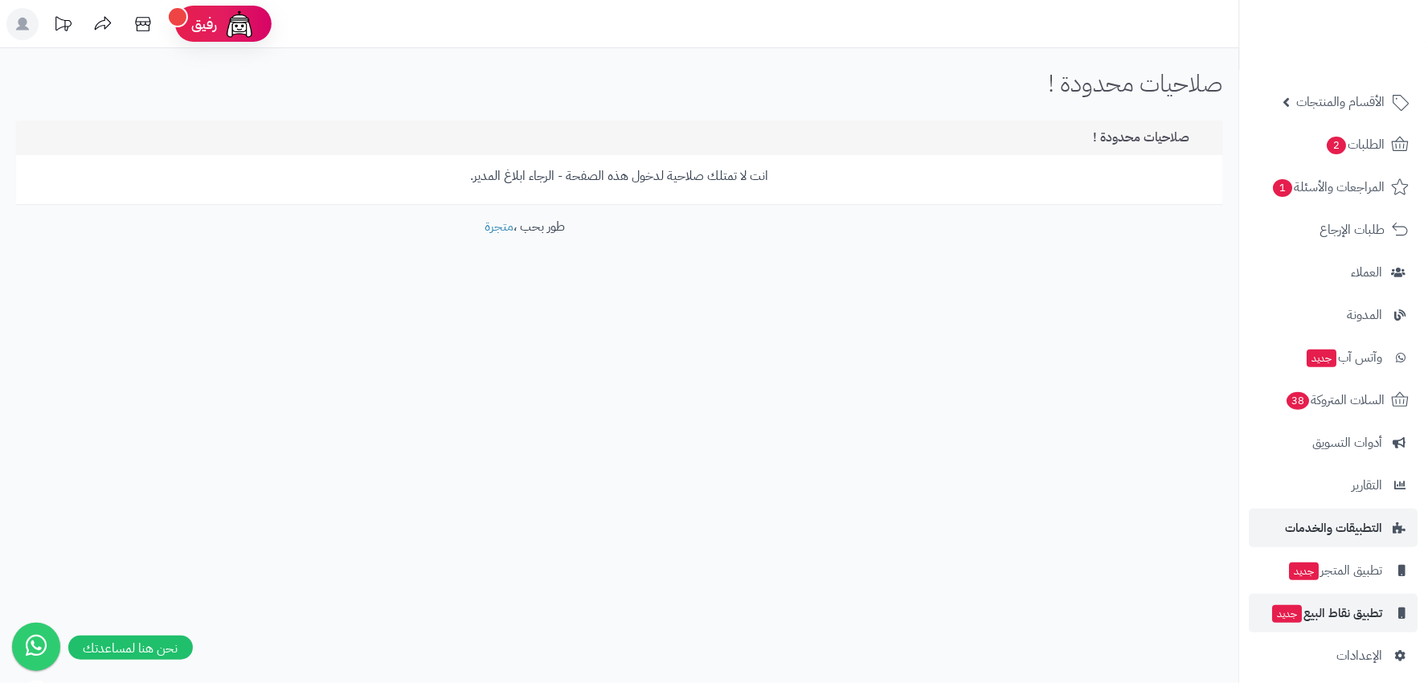
scroll to position [51, 0]
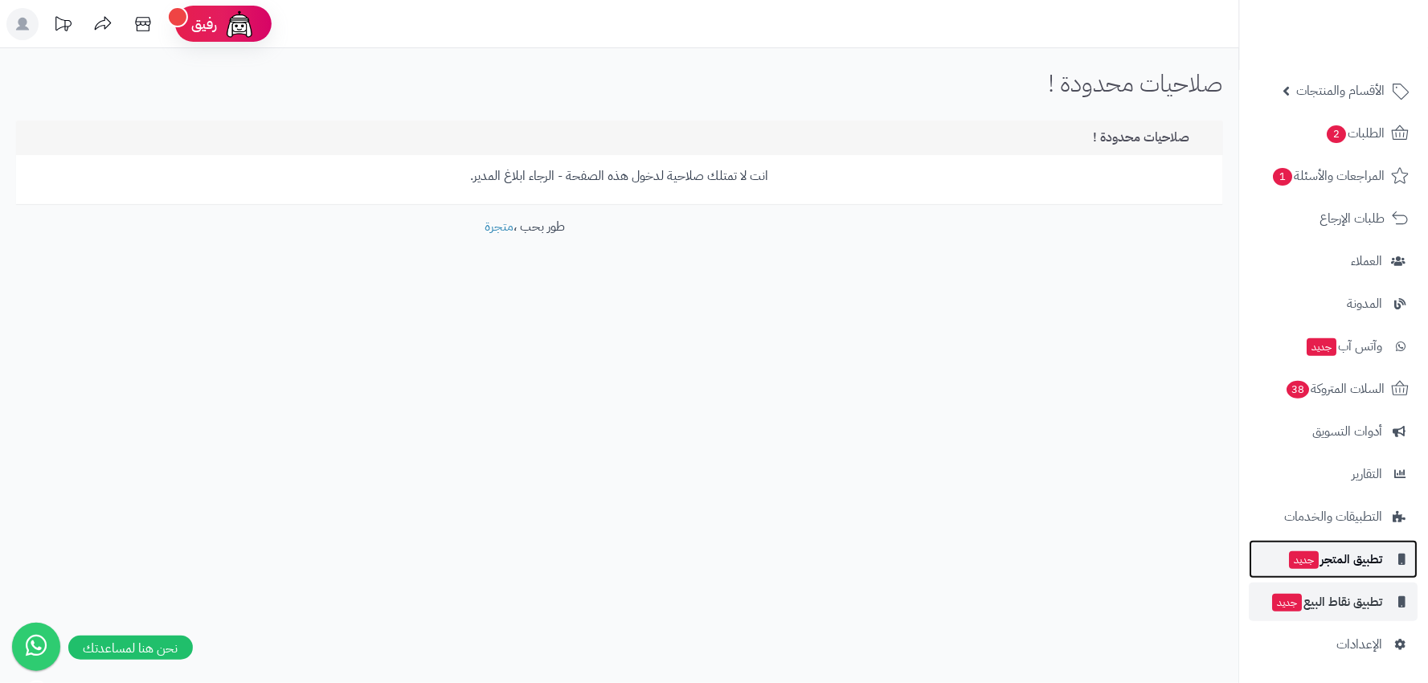
click at [1346, 560] on span "تطبيق المتجر جديد" at bounding box center [1335, 559] width 95 height 22
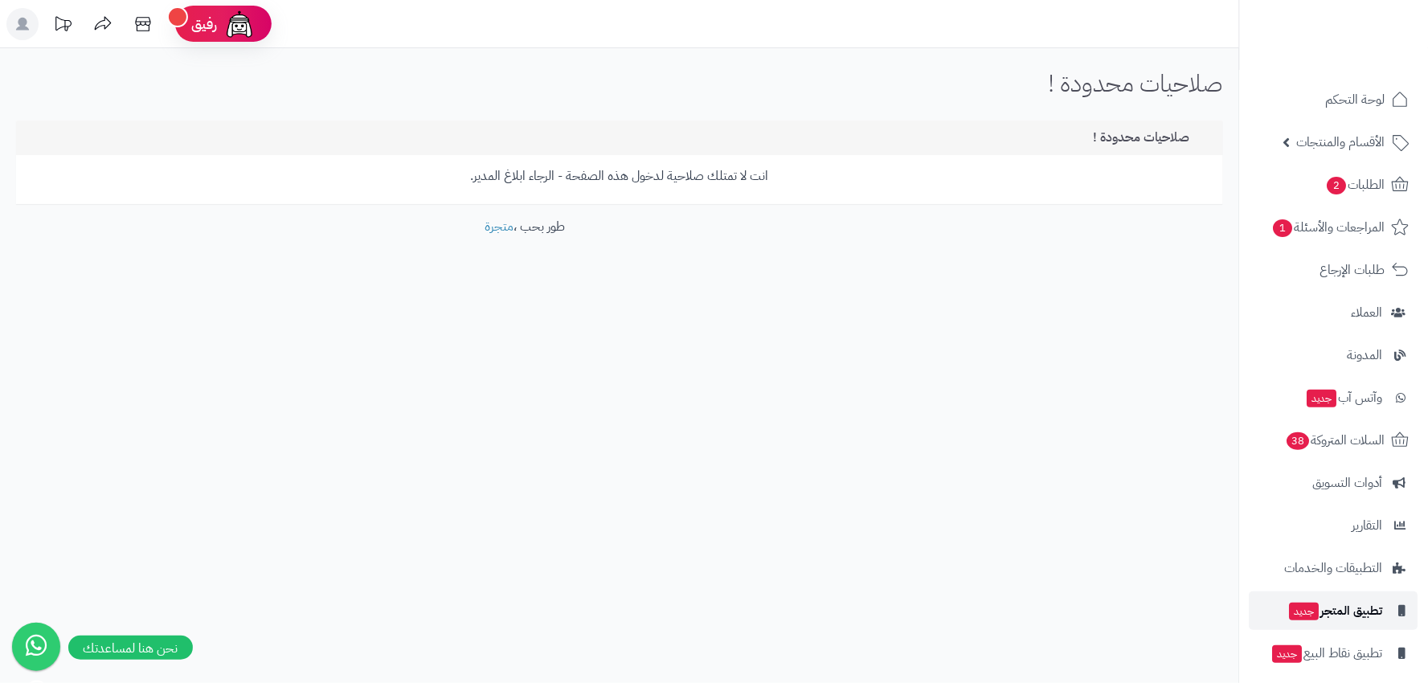
click at [1332, 600] on span "تطبيق المتجر جديد" at bounding box center [1335, 610] width 95 height 22
click at [1369, 564] on span "التطبيقات والخدمات" at bounding box center [1334, 568] width 97 height 22
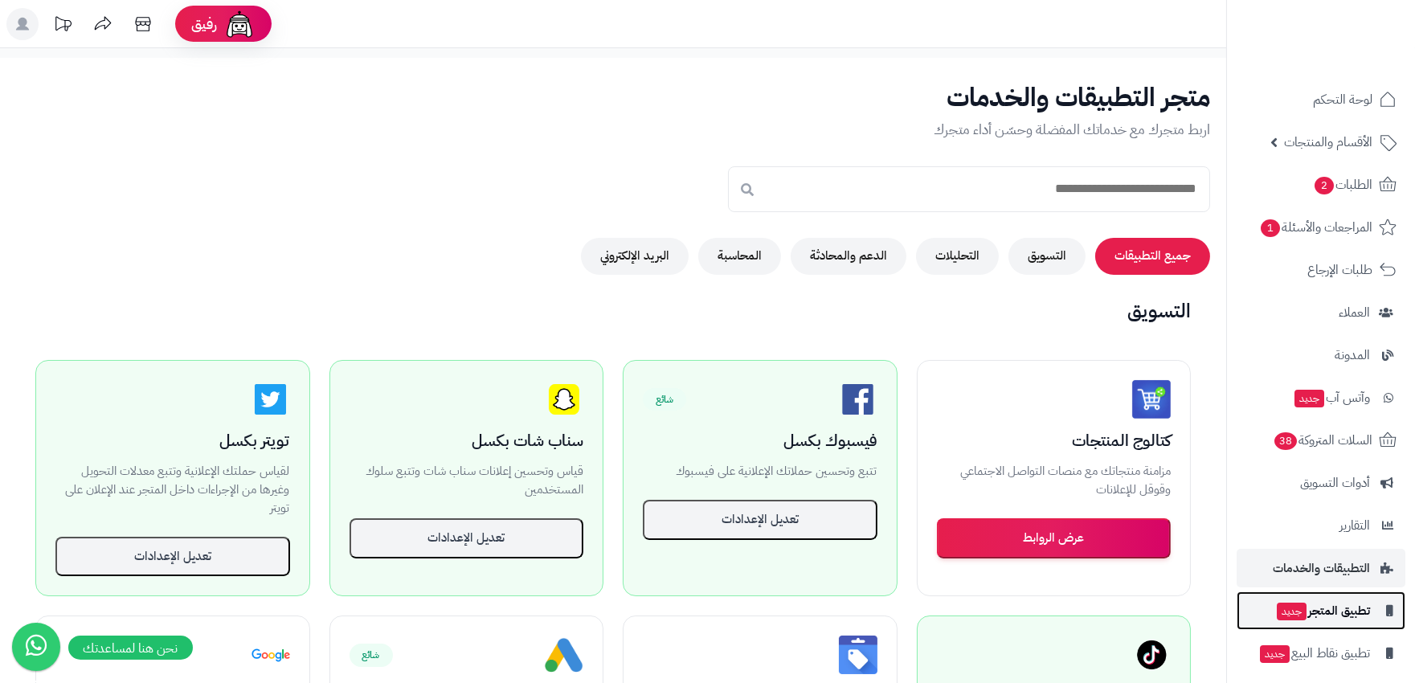
click at [1353, 605] on span "تطبيق المتجر جديد" at bounding box center [1322, 610] width 95 height 22
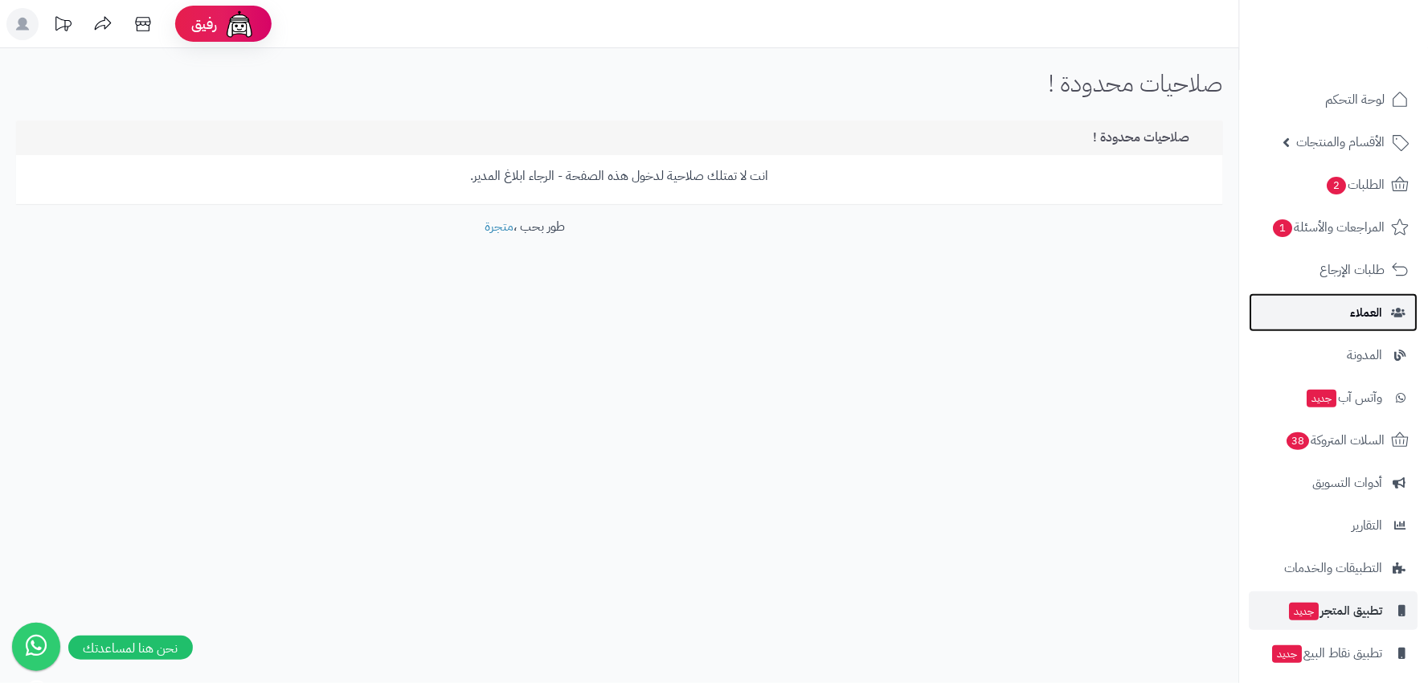
click at [1363, 312] on span "العملاء" at bounding box center [1367, 312] width 32 height 22
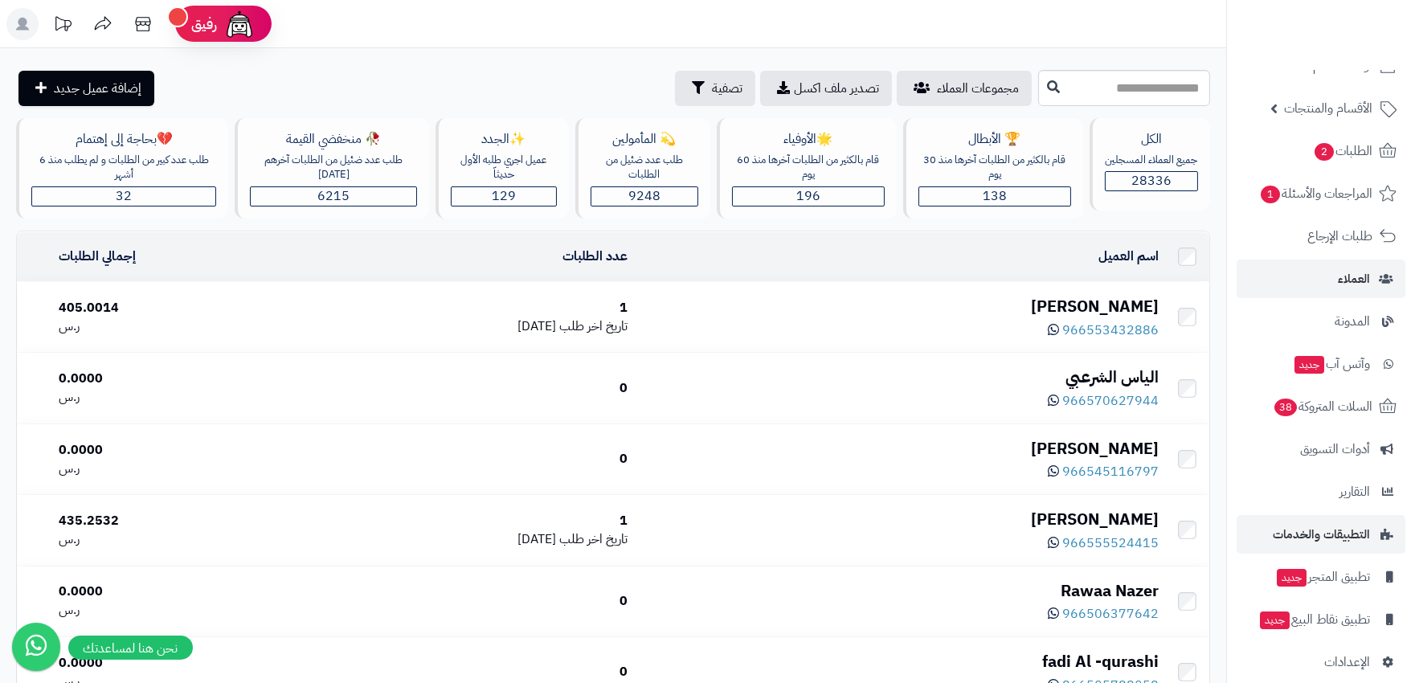
scroll to position [51, 0]
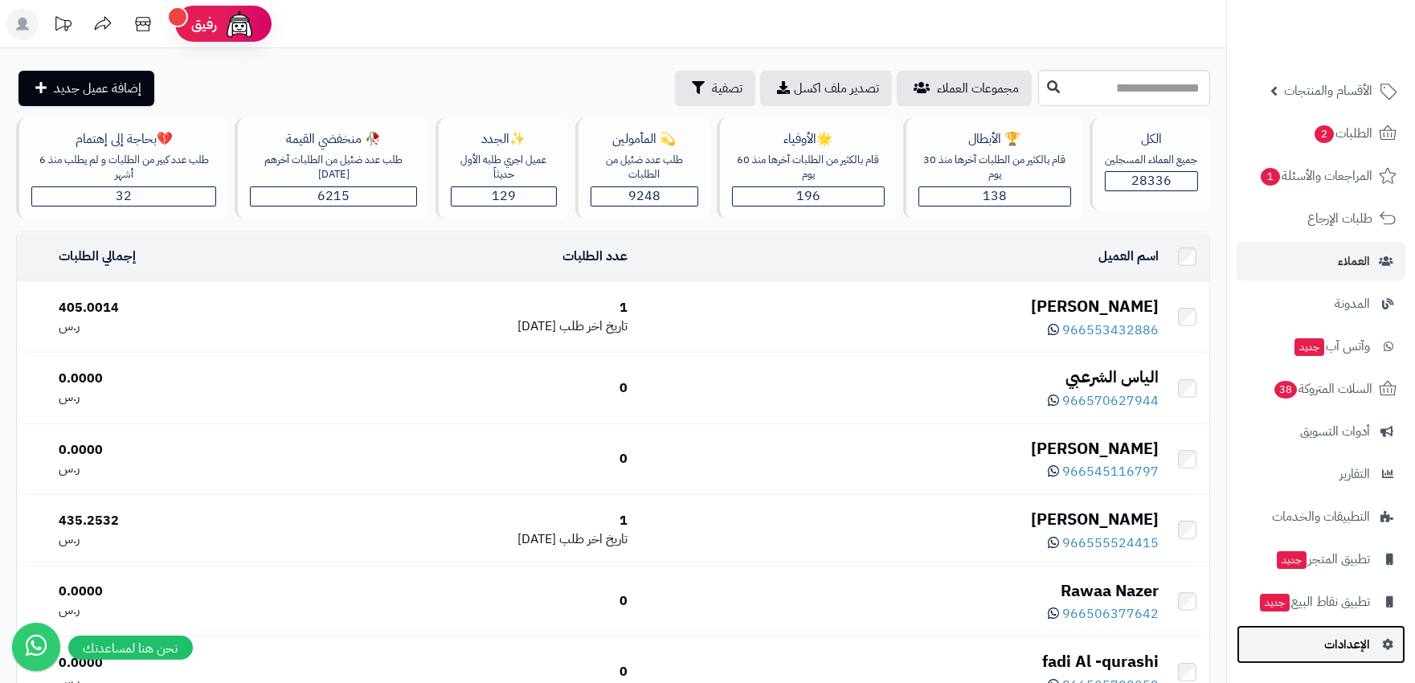
click at [1351, 654] on span "الإعدادات" at bounding box center [1347, 644] width 46 height 22
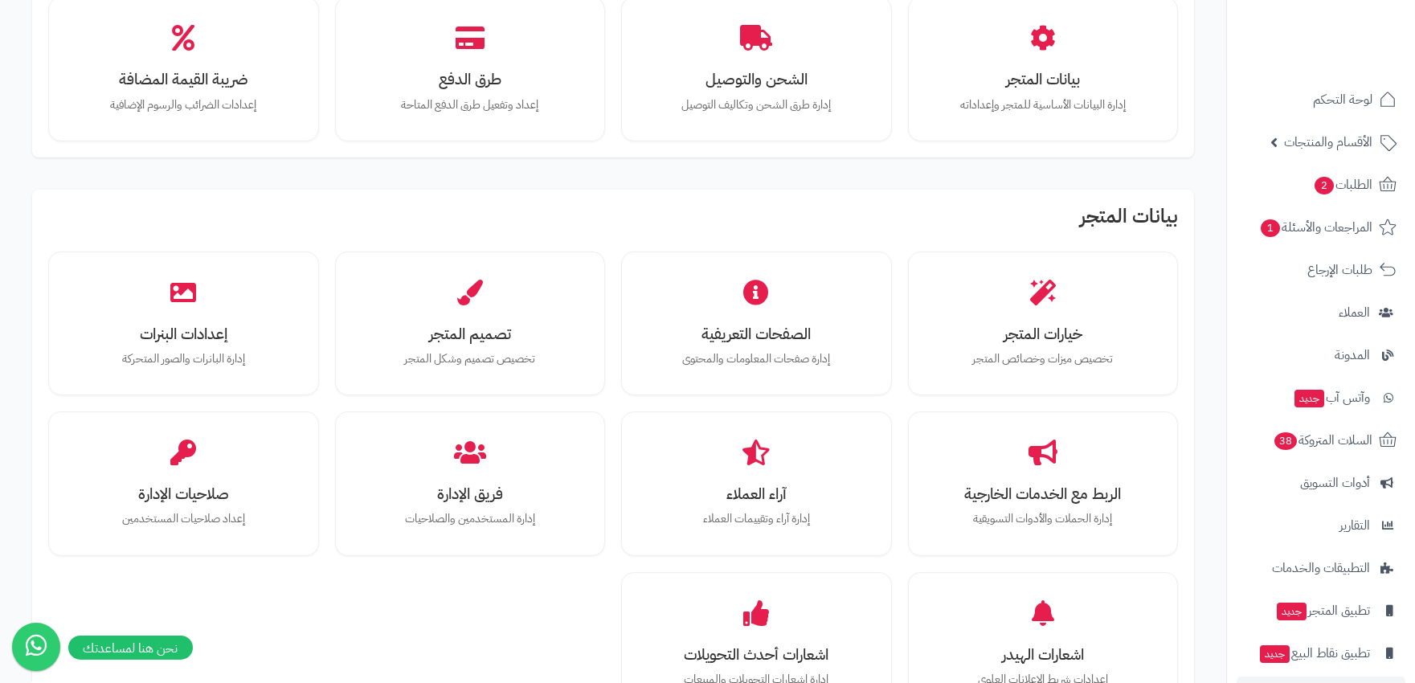
scroll to position [357, 0]
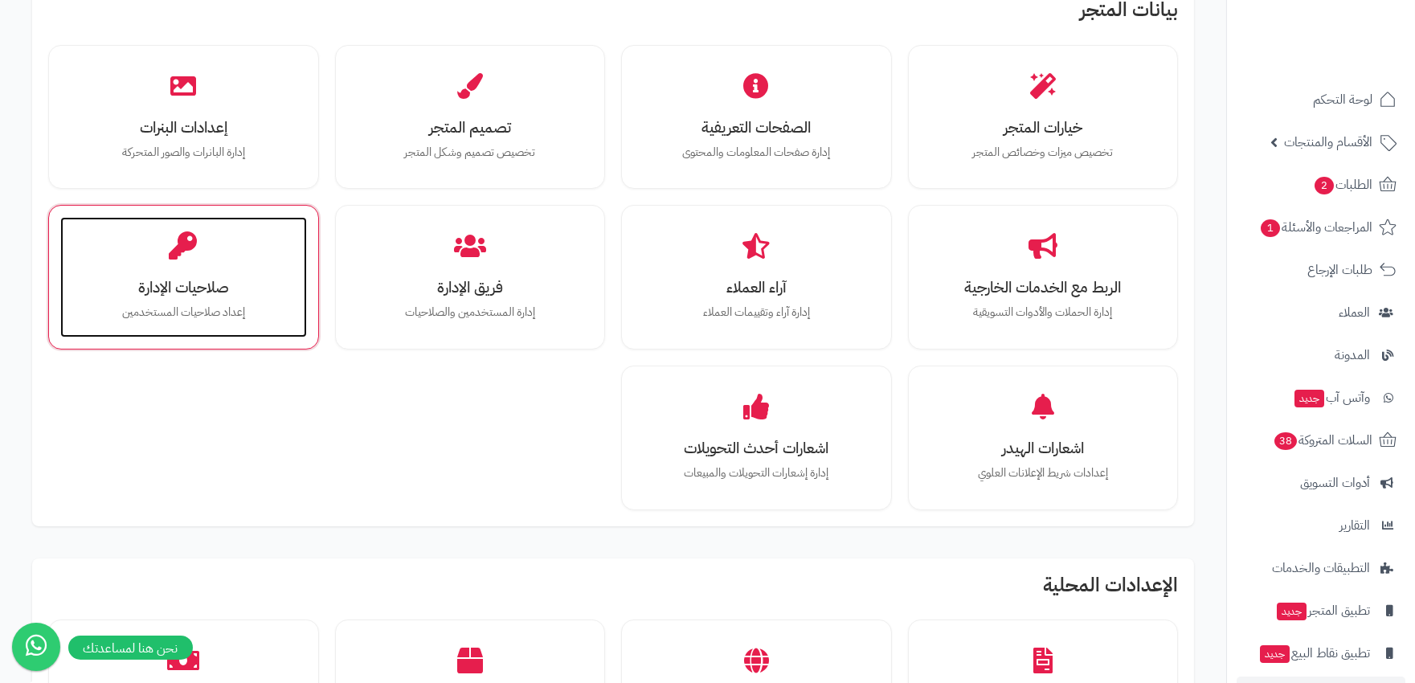
click at [210, 280] on h3 "صلاحيات الإدارة" at bounding box center [183, 287] width 215 height 17
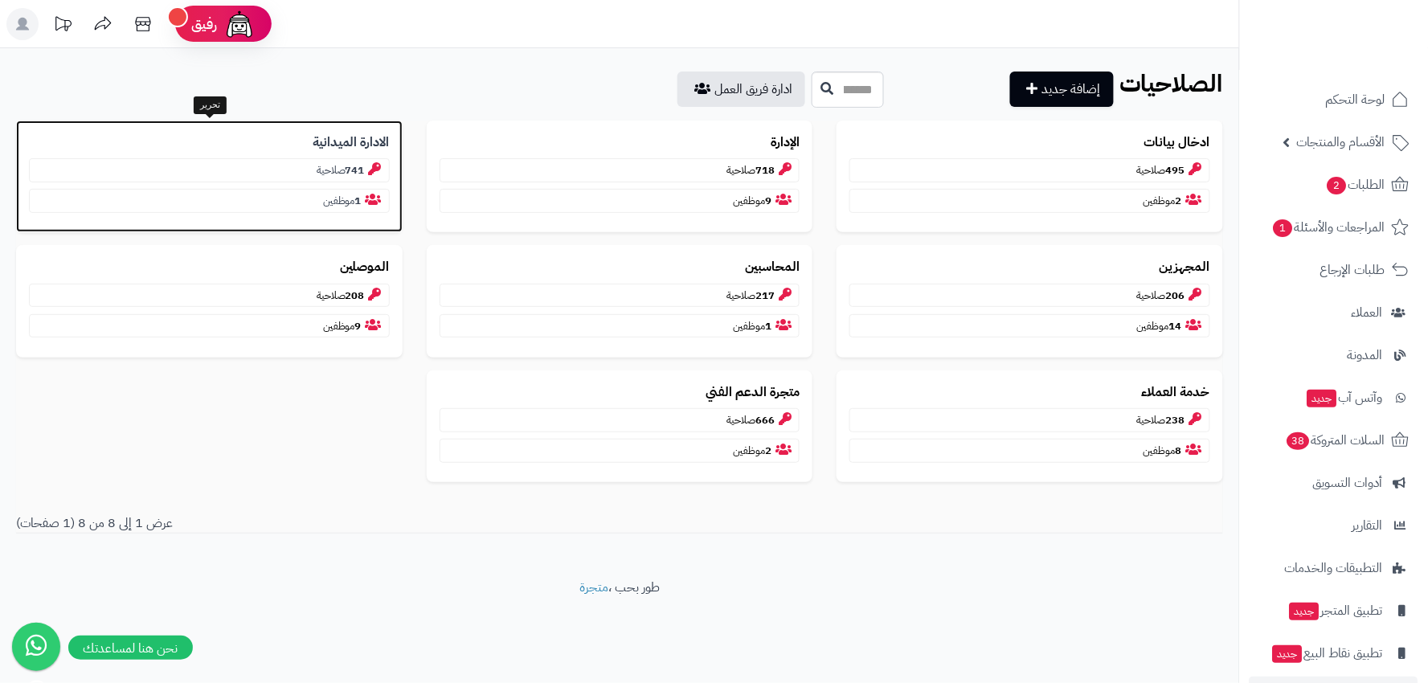
click at [350, 169] on b "741" at bounding box center [355, 169] width 19 height 15
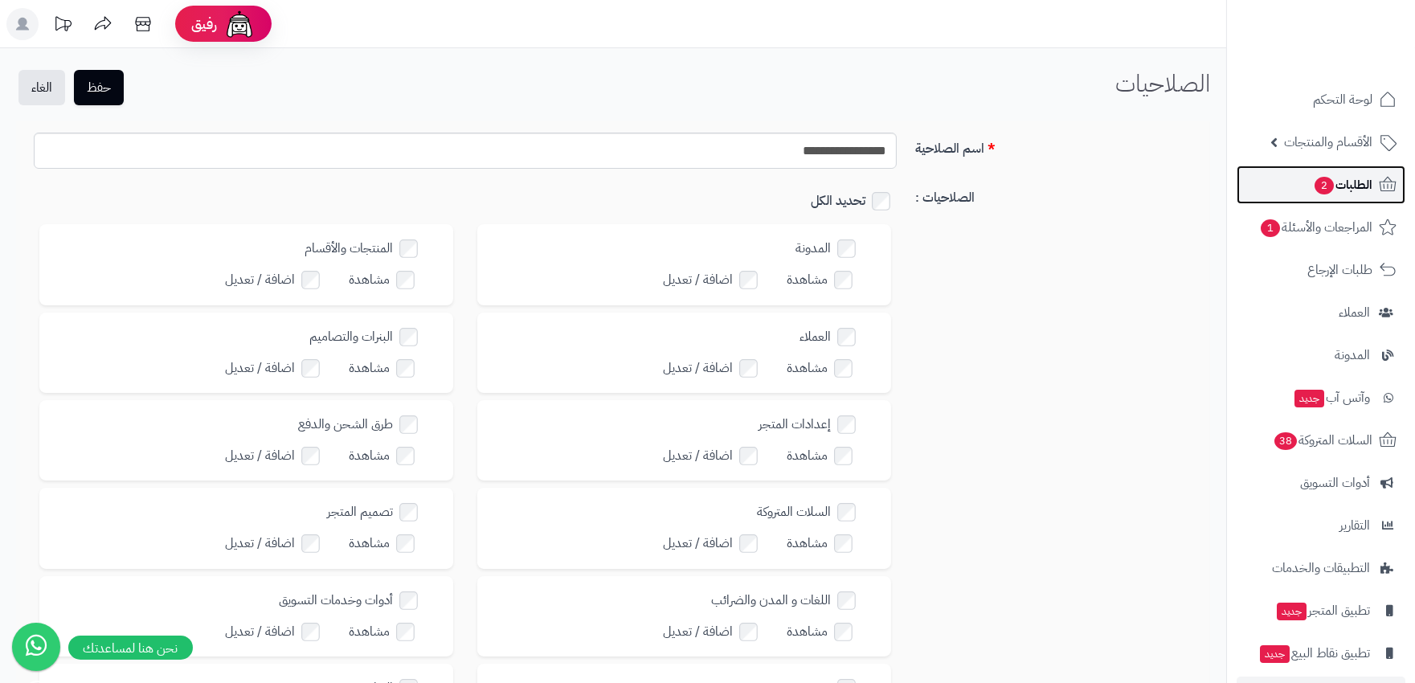
click at [1372, 177] on span "الطلبات 2" at bounding box center [1342, 185] width 59 height 22
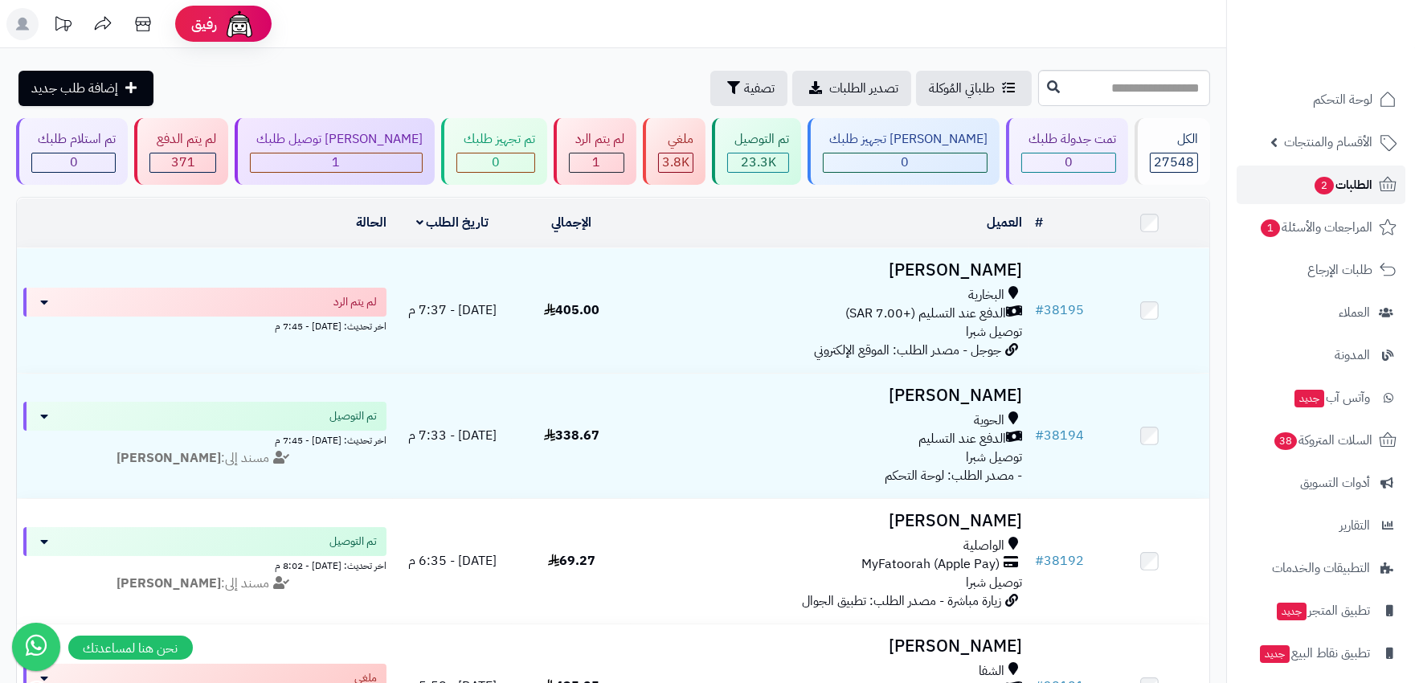
click at [1326, 186] on span "2" at bounding box center [1324, 186] width 19 height 18
click at [1358, 194] on span "الطلبات" at bounding box center [1353, 185] width 37 height 22
click at [362, 159] on div "1" at bounding box center [336, 162] width 171 height 18
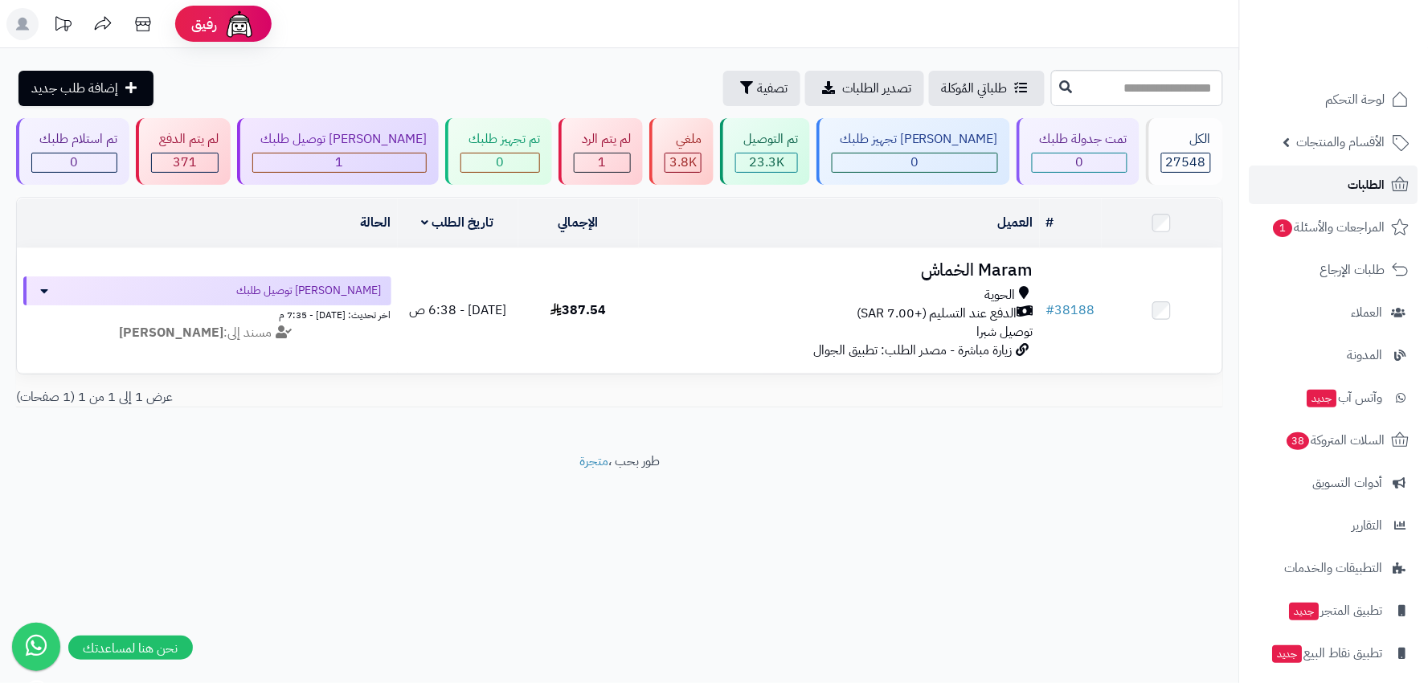
click at [1319, 190] on link "الطلبات" at bounding box center [1333, 185] width 169 height 39
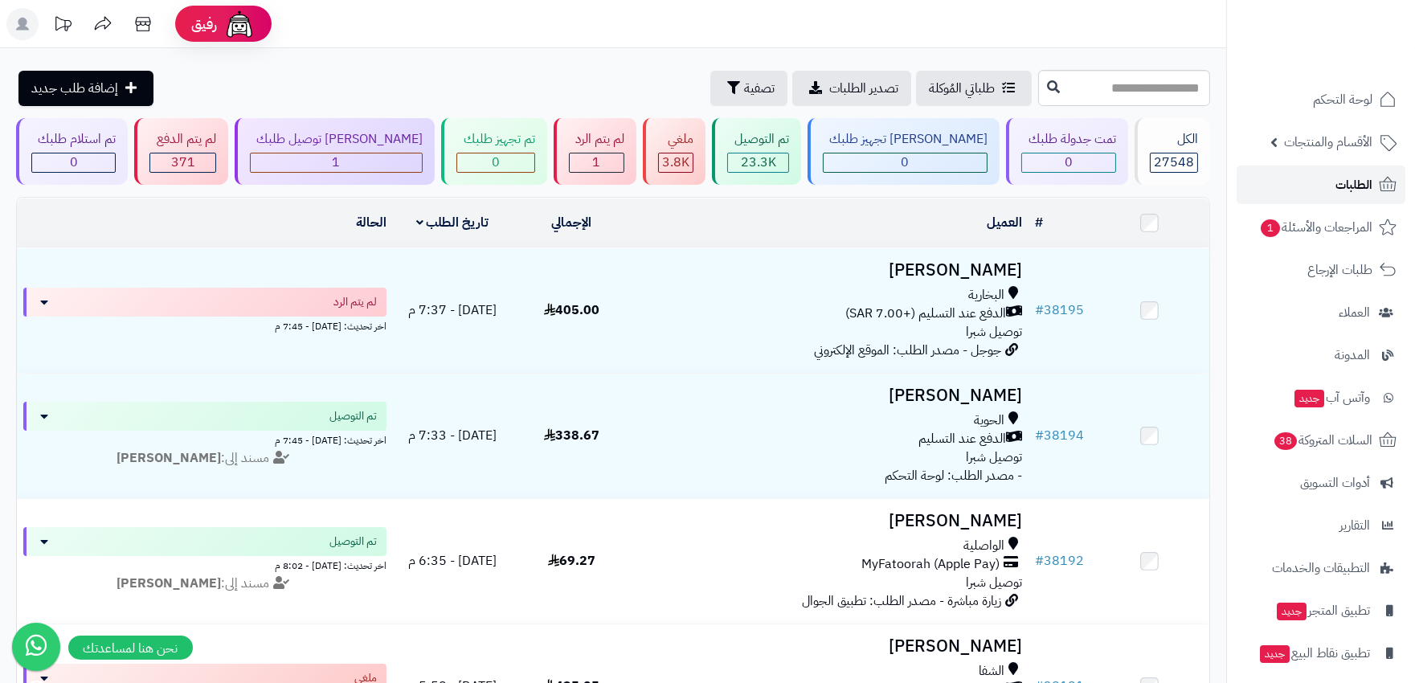
click at [1335, 178] on span "الطلبات" at bounding box center [1353, 185] width 37 height 22
